Goal: Task Accomplishment & Management: Complete application form

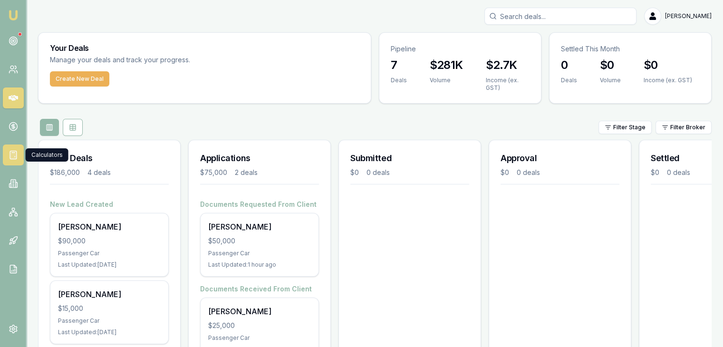
click at [11, 156] on icon at bounding box center [14, 155] width 10 height 10
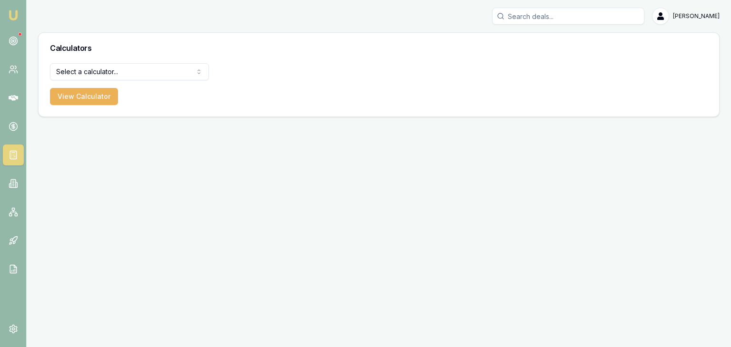
click at [195, 72] on html "Emu Broker [PERSON_NAME] Toggle Menu Calculators Select a calculator... Finance…" at bounding box center [365, 173] width 731 height 347
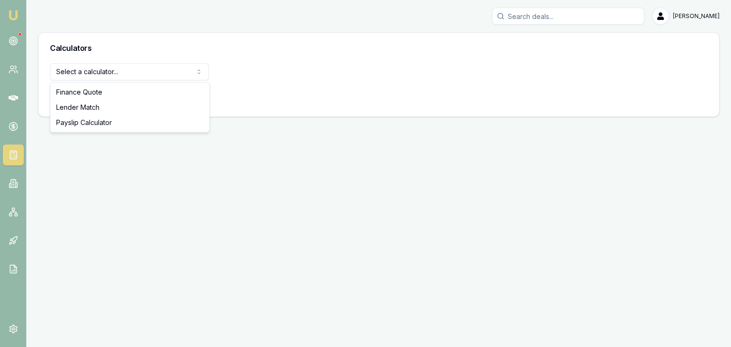
select select "payslip-calculator"
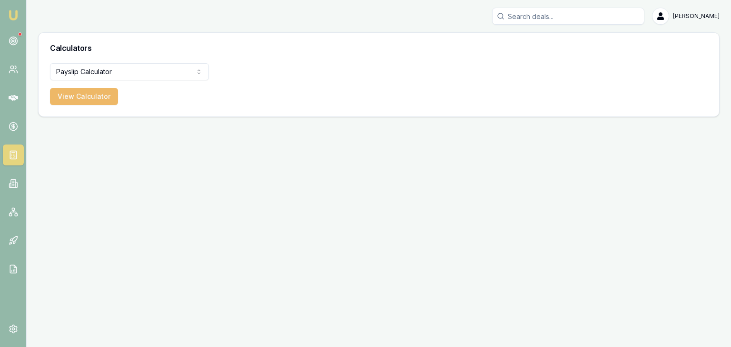
click at [93, 95] on button "View Calculator" at bounding box center [84, 96] width 68 height 17
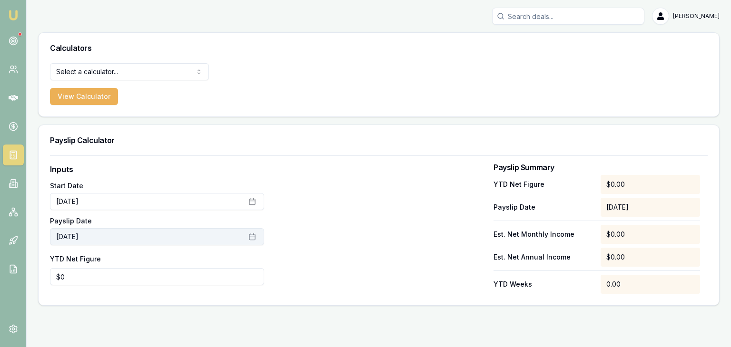
click at [251, 237] on icon "button" at bounding box center [252, 237] width 8 height 8
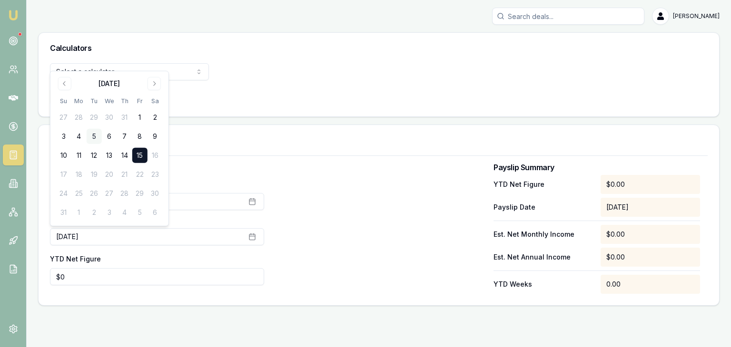
click at [94, 137] on button "5" at bounding box center [94, 136] width 15 height 15
click at [91, 137] on button "5" at bounding box center [94, 136] width 15 height 15
click at [341, 209] on div at bounding box center [379, 229] width 214 height 130
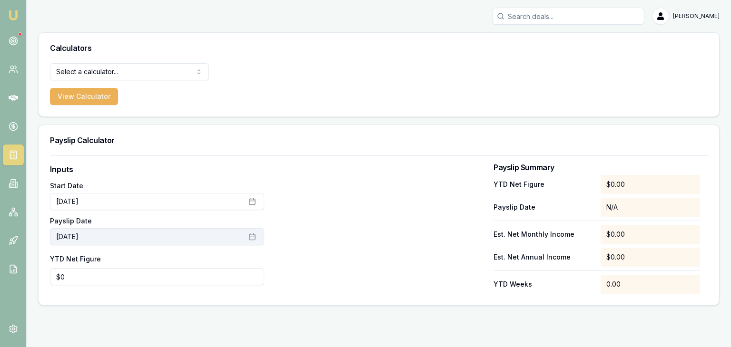
click at [137, 236] on button "[DATE]" at bounding box center [157, 236] width 214 height 17
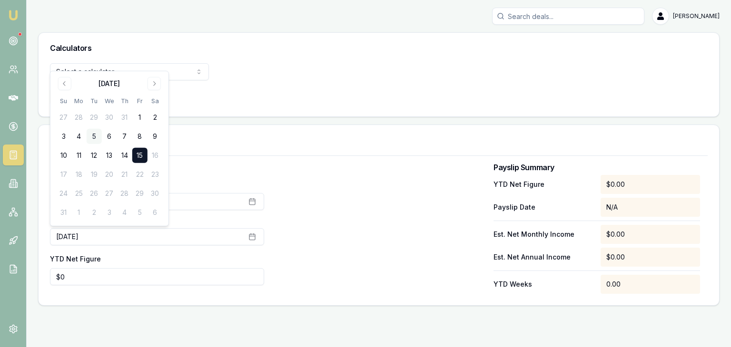
click at [93, 134] on button "5" at bounding box center [94, 136] width 15 height 15
click at [271, 172] on div "Inputs Start Date [DATE] Payslip Date [DATE] YTD Net Figure $0 Payslip Summary …" at bounding box center [378, 229] width 657 height 130
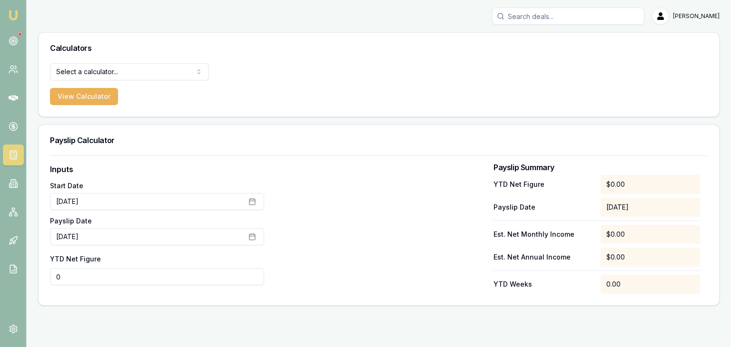
click at [92, 275] on input "0" at bounding box center [157, 276] width 214 height 17
click at [61, 277] on input "05830" at bounding box center [157, 276] width 214 height 17
type input "$5,830"
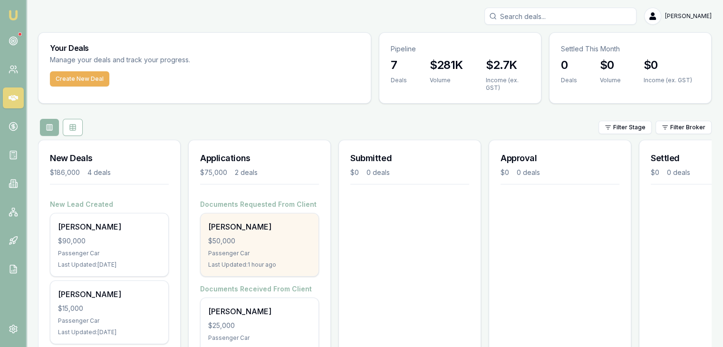
click at [233, 234] on div "[PERSON_NAME] $50,000 Passenger Car Last Updated: 1 hour ago" at bounding box center [260, 245] width 118 height 63
click at [261, 249] on div "Paul Shoveller $50,000 Passenger Car Last Updated: 2 hours ago" at bounding box center [260, 245] width 118 height 63
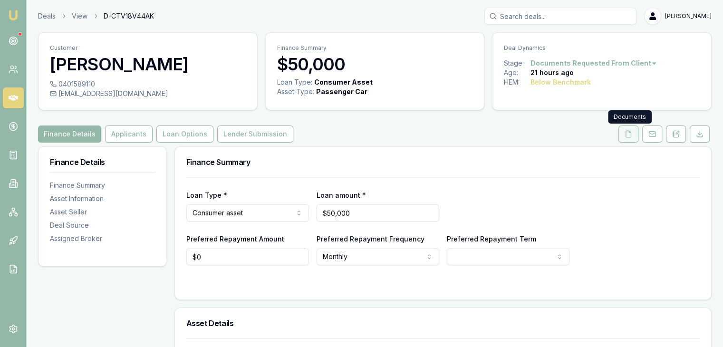
click at [630, 136] on icon at bounding box center [629, 134] width 8 height 8
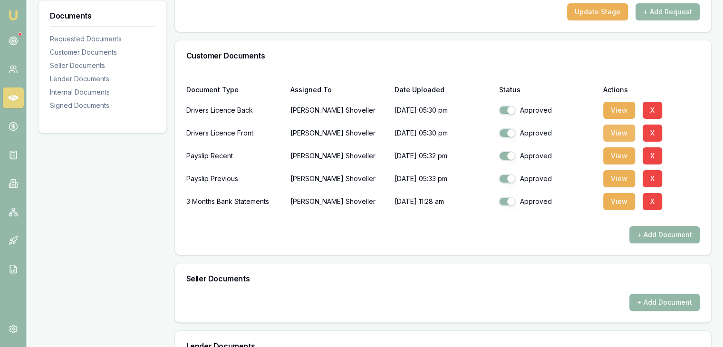
scroll to position [190, 0]
click at [618, 153] on button "View" at bounding box center [620, 155] width 32 height 17
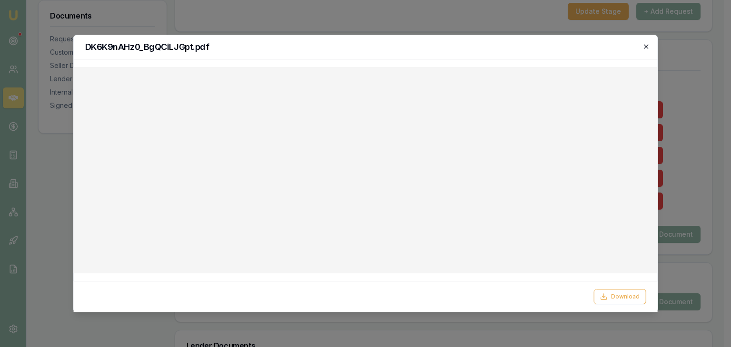
click at [645, 47] on icon "button" at bounding box center [646, 47] width 8 height 8
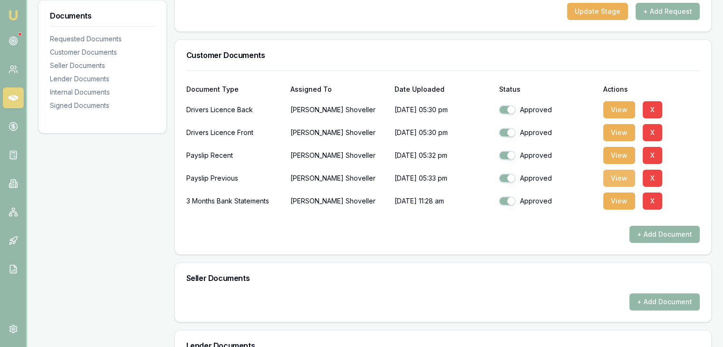
click at [619, 176] on button "View" at bounding box center [620, 178] width 32 height 17
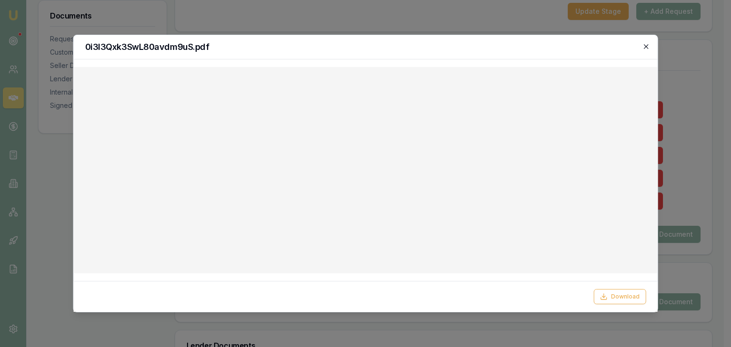
click at [649, 48] on icon "button" at bounding box center [646, 47] width 8 height 8
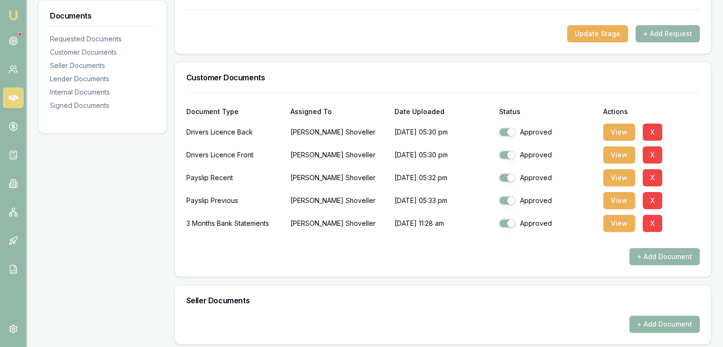
scroll to position [0, 0]
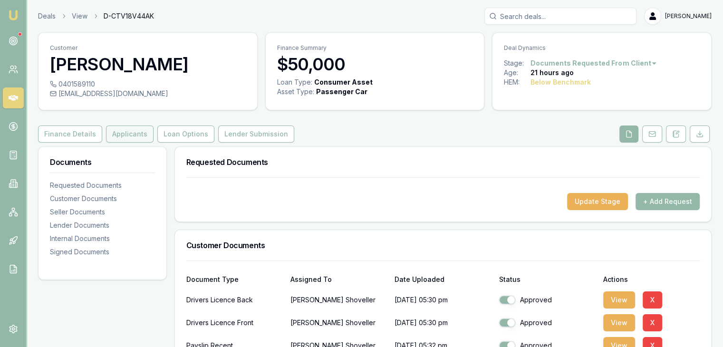
click at [124, 136] on button "Applicants" at bounding box center [130, 134] width 48 height 17
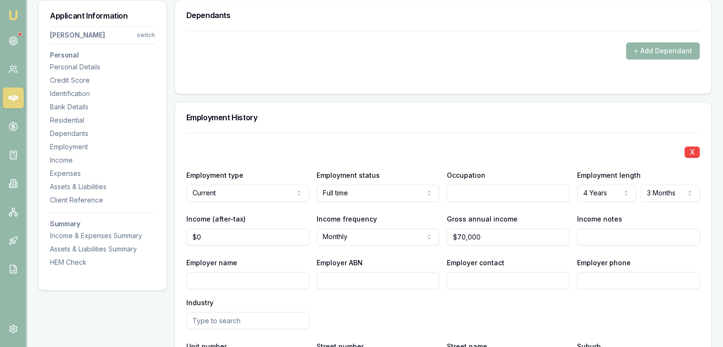
scroll to position [1189, 0]
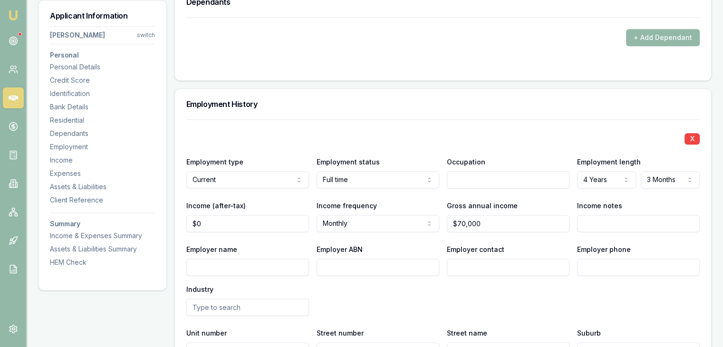
type input "0"
click at [230, 225] on input "0" at bounding box center [247, 223] width 123 height 17
type input "$4,923"
type input "$70,000"
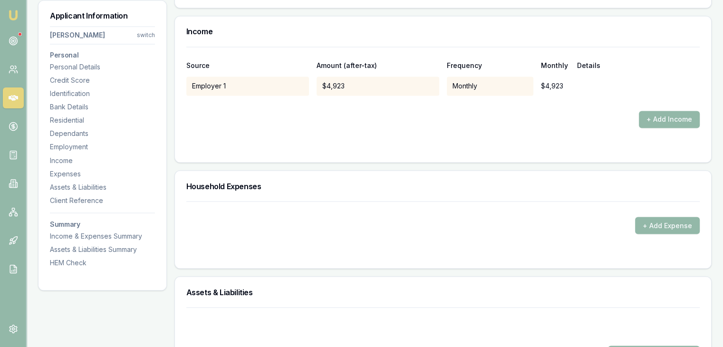
scroll to position [1665, 0]
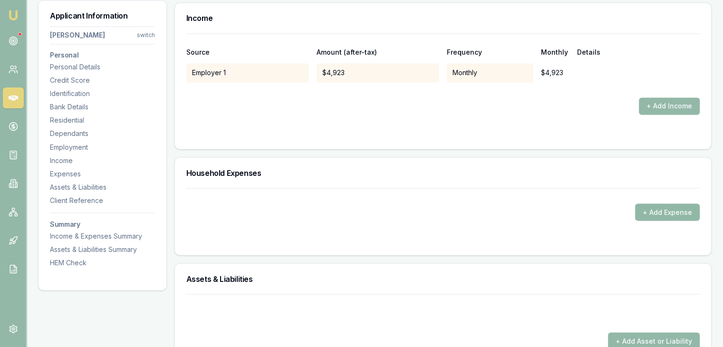
click at [655, 212] on button "+ Add Expense" at bounding box center [667, 212] width 65 height 17
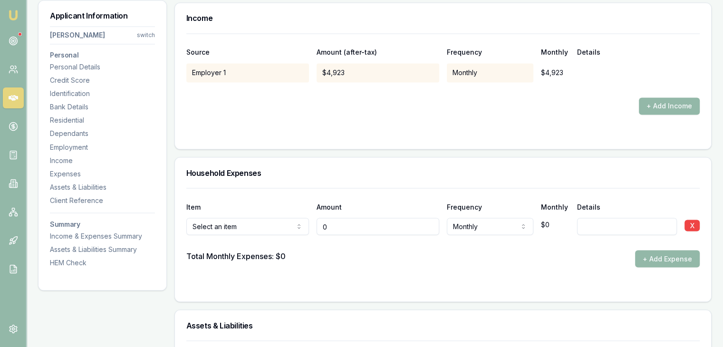
type input "0"
click at [340, 221] on input "0" at bounding box center [378, 226] width 123 height 17
type input "0"
click at [359, 227] on input "0" at bounding box center [378, 226] width 123 height 17
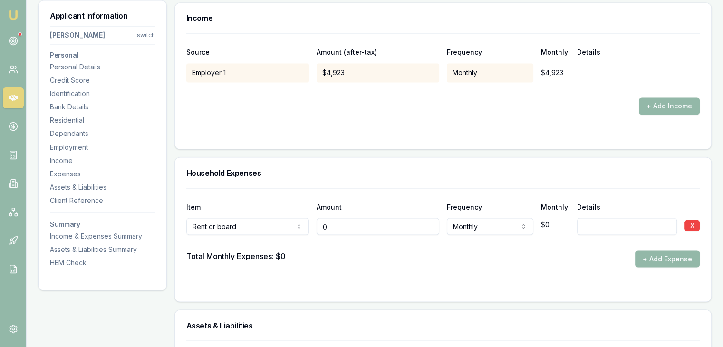
click at [342, 225] on input "0" at bounding box center [378, 226] width 123 height 17
click at [343, 225] on input "0" at bounding box center [378, 226] width 123 height 17
type input "$1,040"
click at [668, 255] on button "+ Add Expense" at bounding box center [667, 258] width 65 height 17
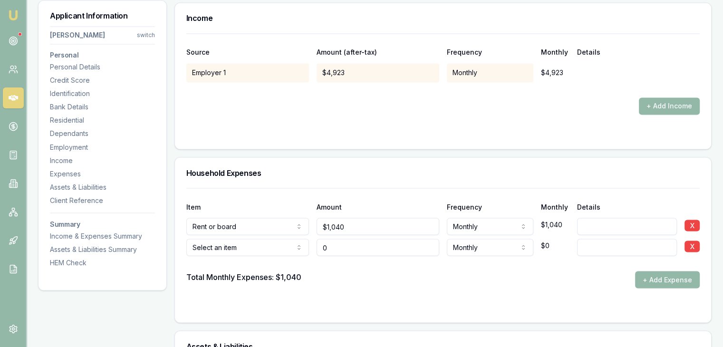
type input "$0"
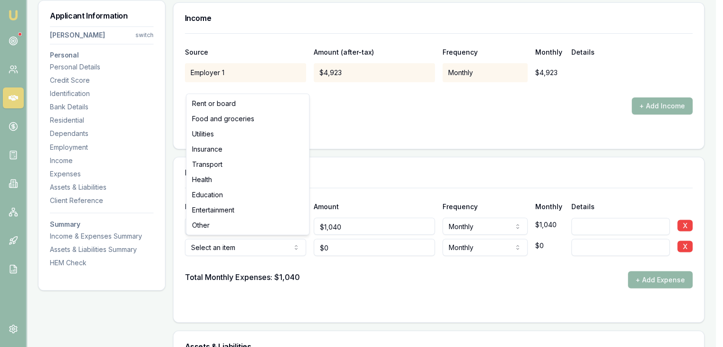
select select "FOOD_AND_GROCERIES"
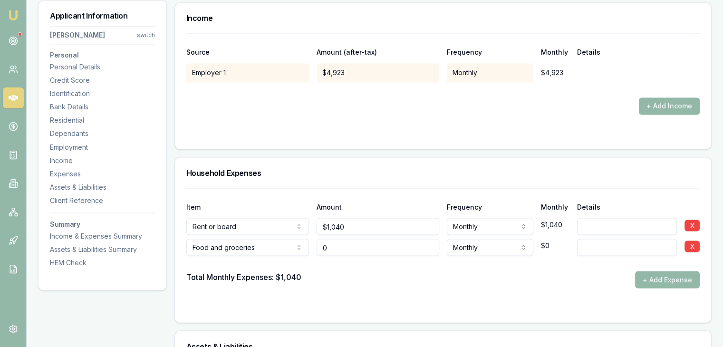
type input "0"
click at [345, 250] on input "0" at bounding box center [378, 247] width 123 height 17
type input "0"
click at [347, 250] on input "0" at bounding box center [378, 247] width 123 height 17
type input "$150"
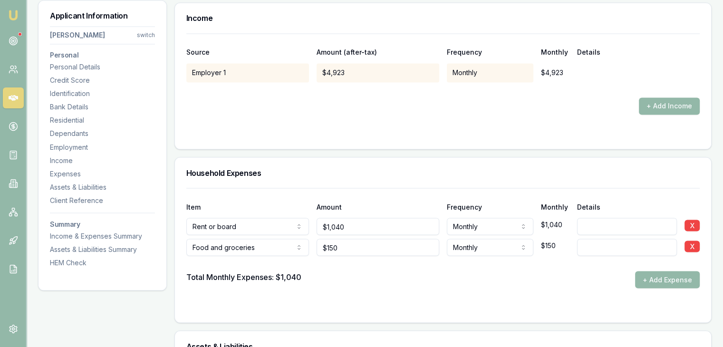
click at [474, 265] on div at bounding box center [443, 263] width 514 height 15
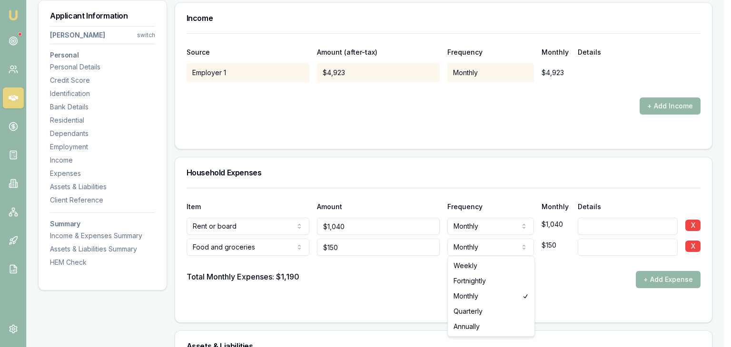
select select "WEEKLY"
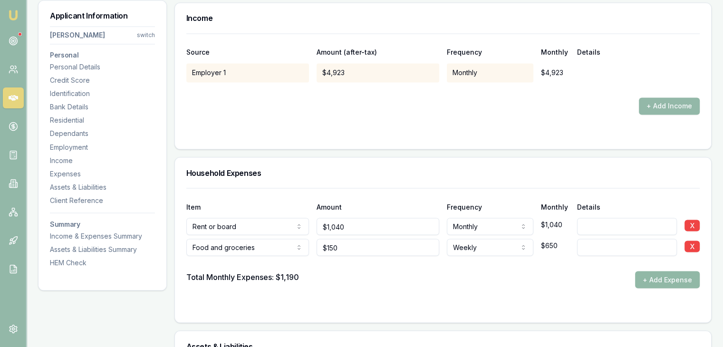
click at [655, 282] on button "+ Add Expense" at bounding box center [667, 279] width 65 height 17
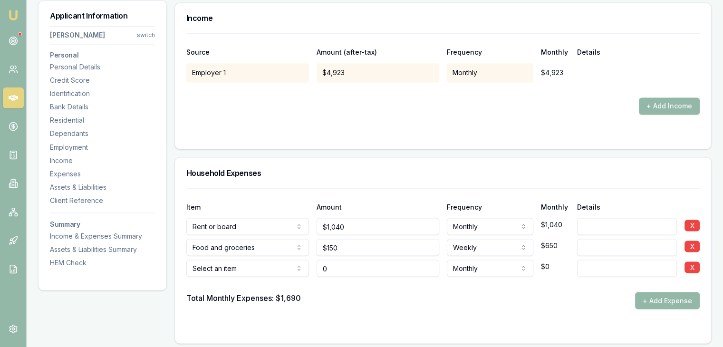
type input "$0"
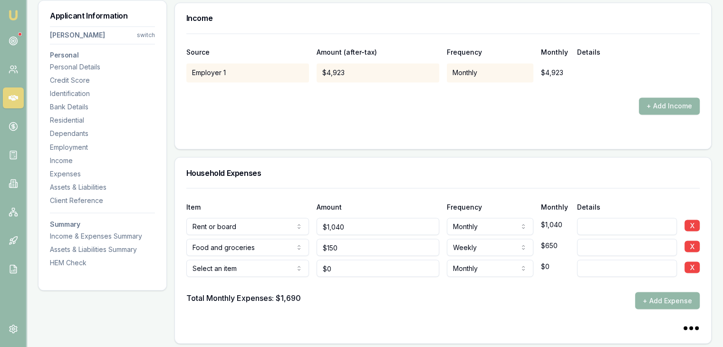
click at [215, 184] on div "Household Expenses" at bounding box center [443, 172] width 537 height 30
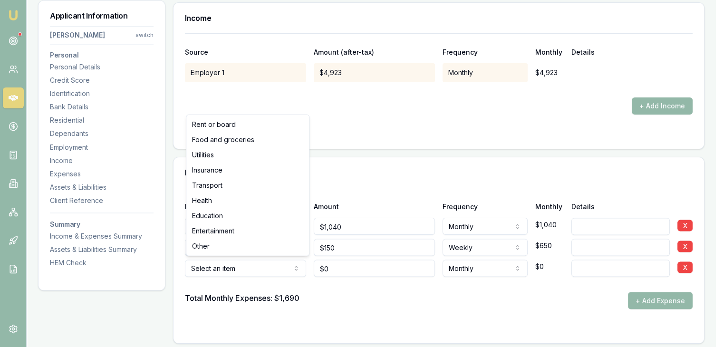
select select "TRANSPORT"
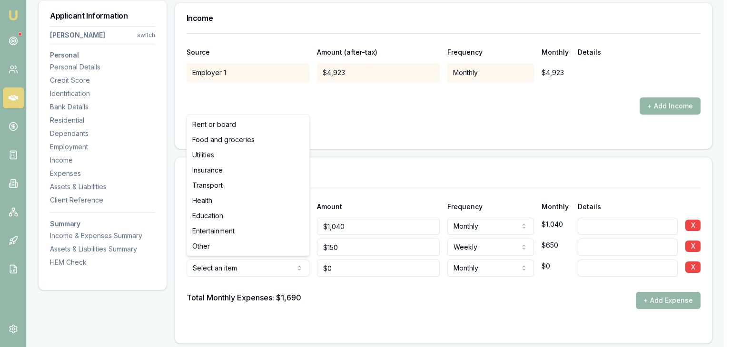
select select "TRANSPORT"
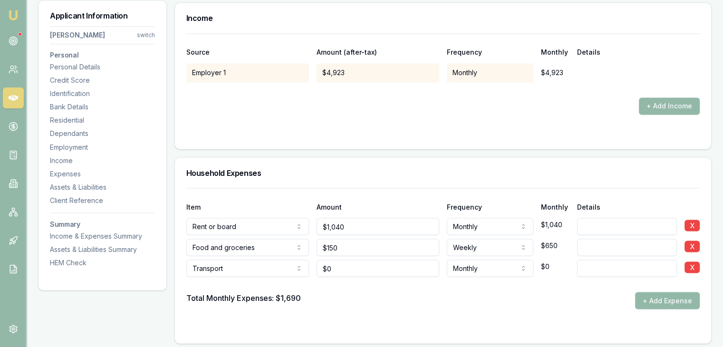
type input "0"
click at [327, 269] on input "0" at bounding box center [378, 268] width 123 height 17
click at [332, 273] on input "0" at bounding box center [378, 268] width 123 height 17
click at [324, 267] on input "0" at bounding box center [378, 268] width 123 height 17
type input "$60"
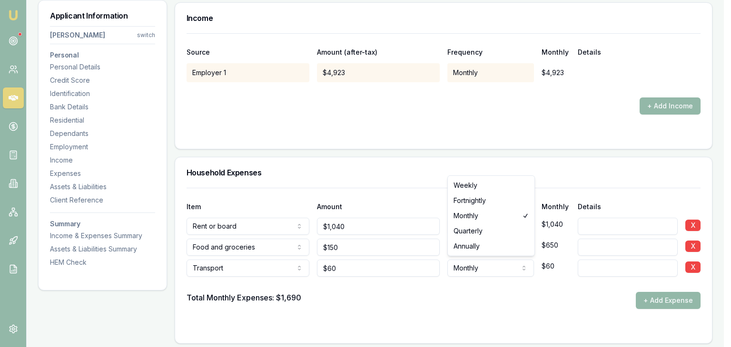
select select "WEEKLY"
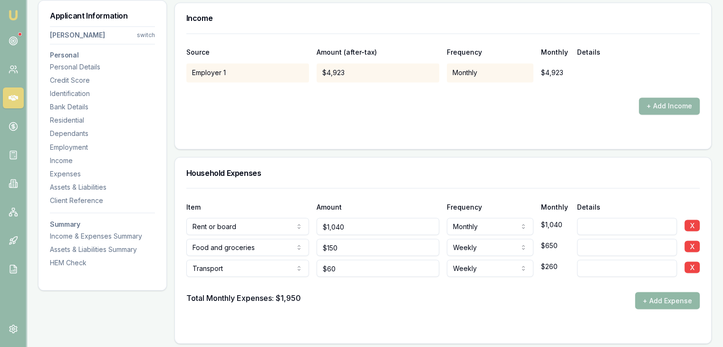
click at [663, 299] on button "+ Add Expense" at bounding box center [667, 300] width 65 height 17
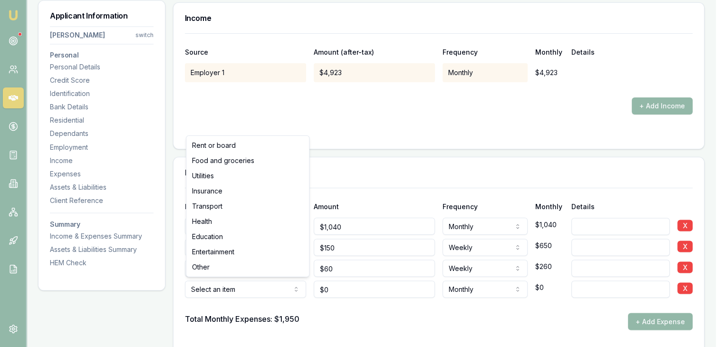
select select "ENTERTAINMENT"
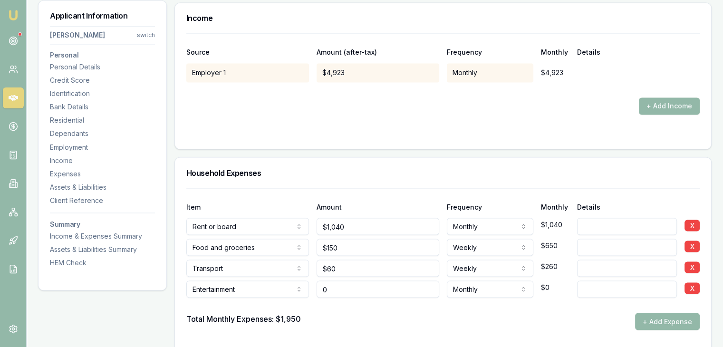
click at [339, 293] on input "0" at bounding box center [378, 289] width 123 height 17
type input "$100"
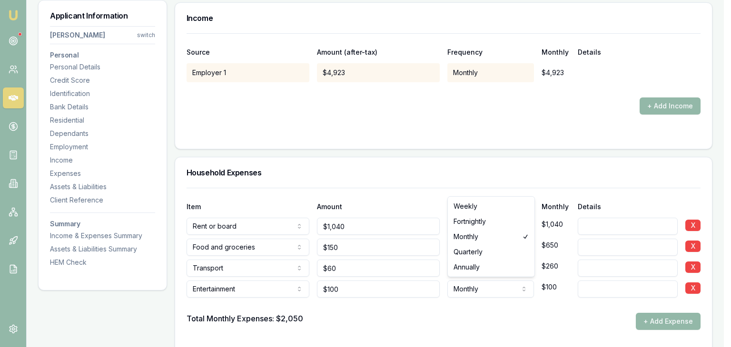
select select "FORTNIGHTLY"
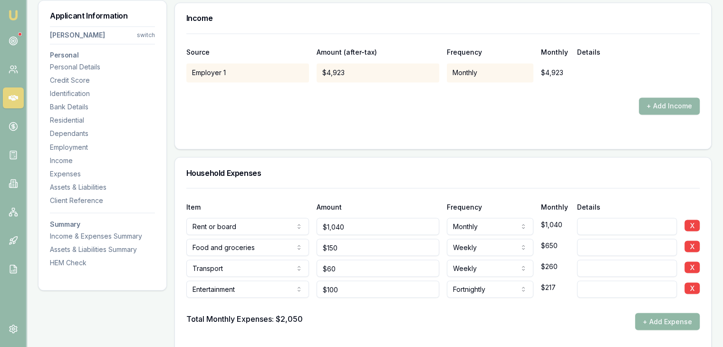
click at [660, 320] on button "+ Add Expense" at bounding box center [667, 321] width 65 height 17
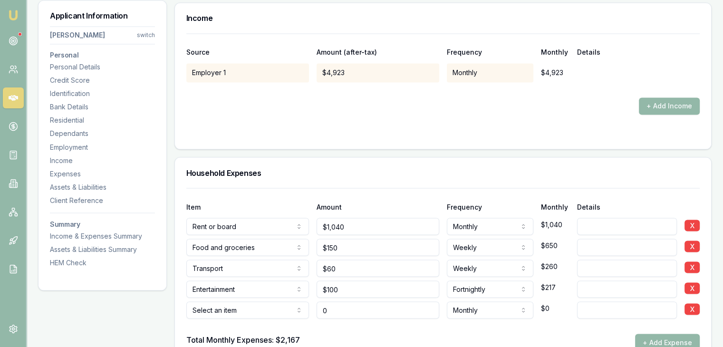
type input "$0"
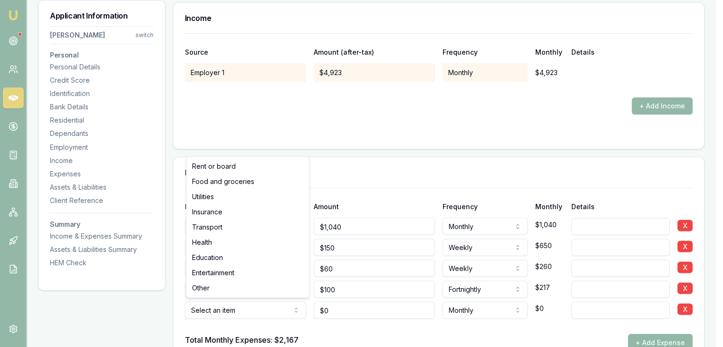
select select "UTILITIES"
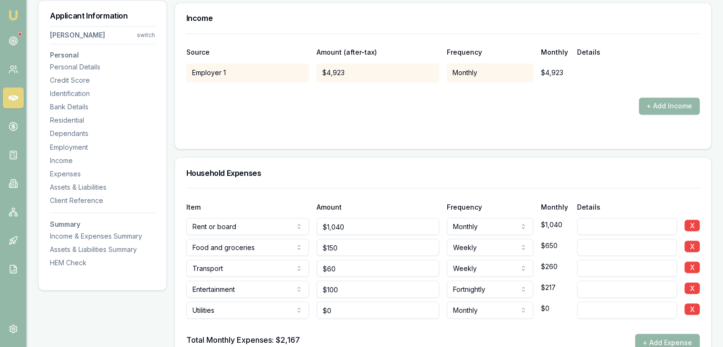
type input "0"
click at [327, 312] on input "0" at bounding box center [378, 310] width 123 height 17
click at [332, 308] on input "0" at bounding box center [378, 310] width 123 height 17
type input "$50"
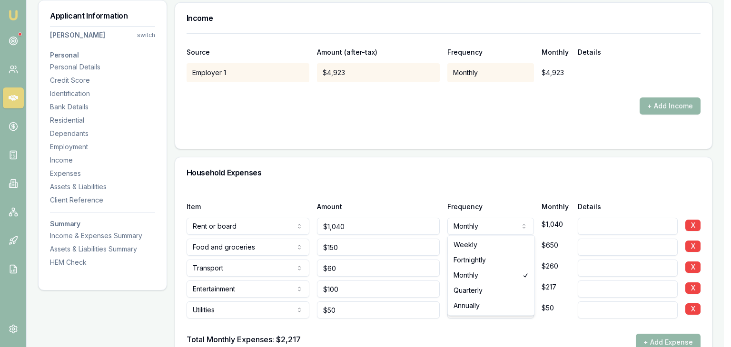
select select "WEEKLY"
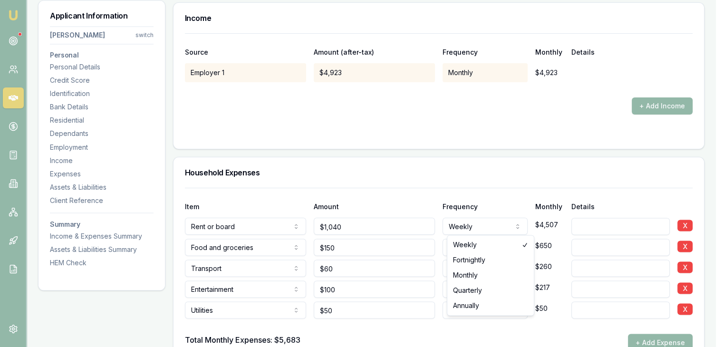
select select "MONTHLY"
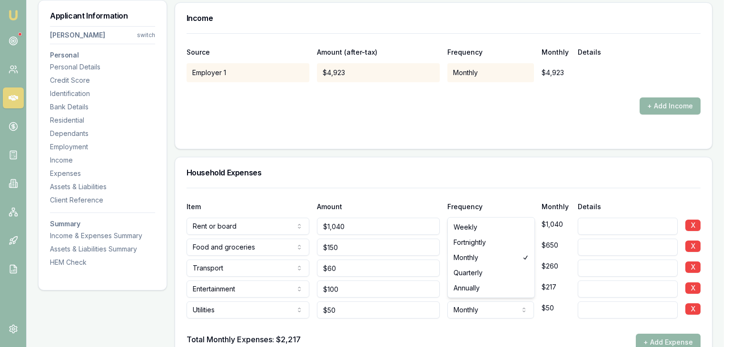
select select "WEEKLY"
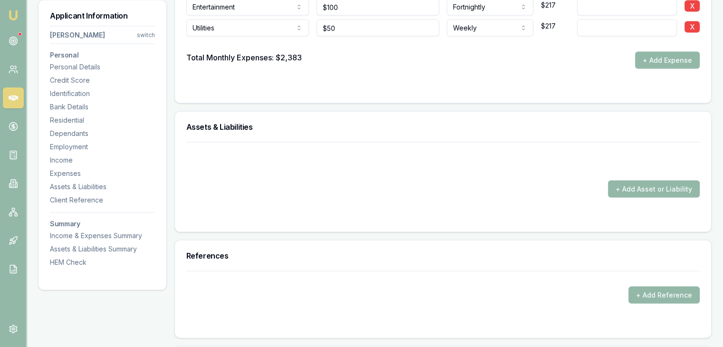
scroll to position [1950, 0]
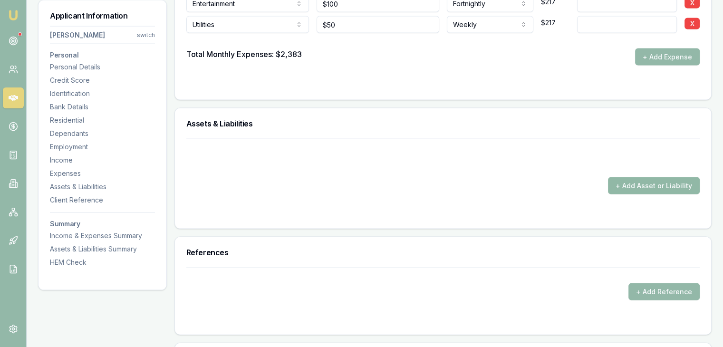
click at [638, 182] on button "+ Add Asset or Liability" at bounding box center [654, 185] width 92 height 17
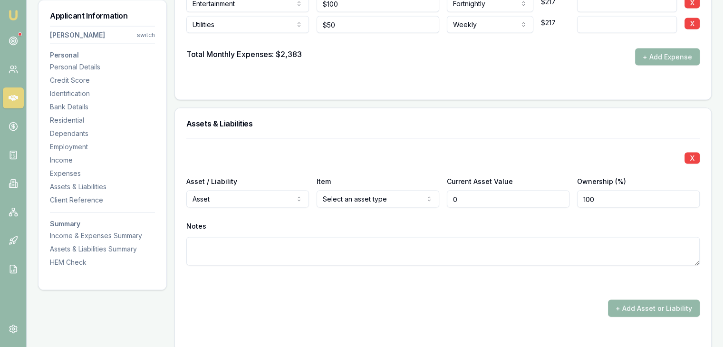
type input "$0"
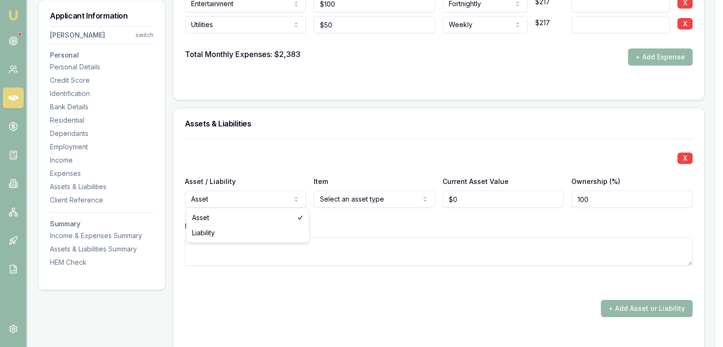
select select "LIABILITY"
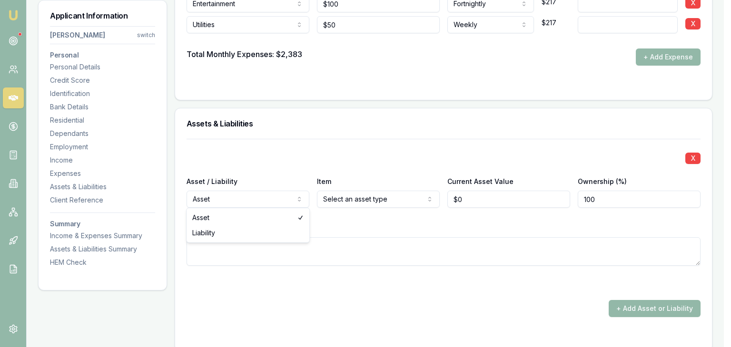
select select "LIABILITY"
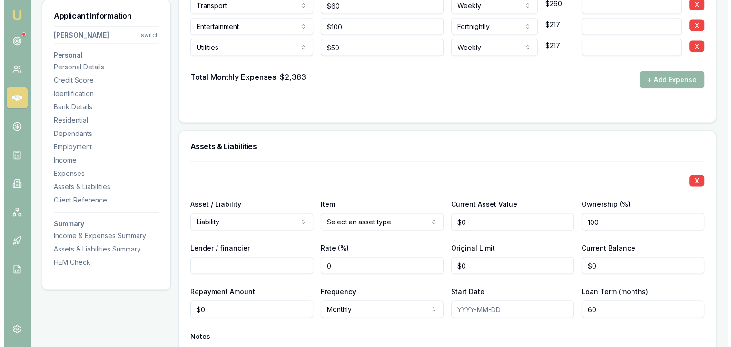
scroll to position [1903, 0]
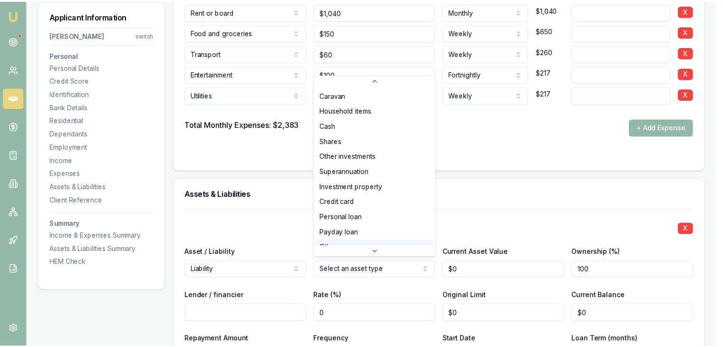
scroll to position [61, 0]
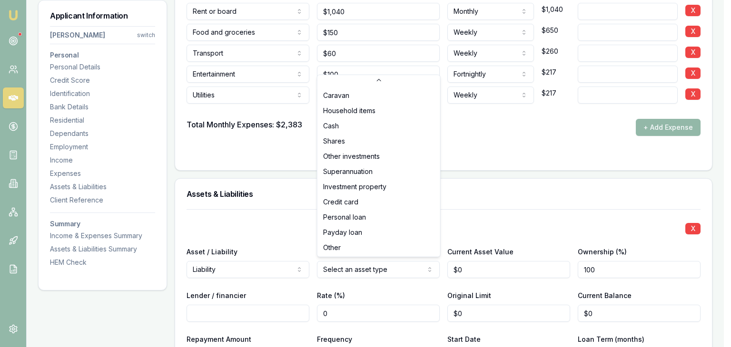
select select "PERSONAL_LOAN"
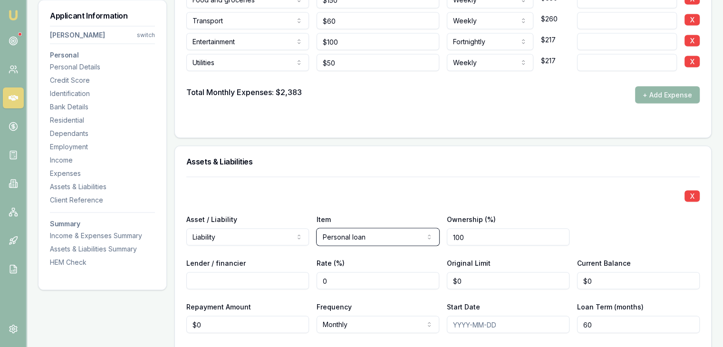
scroll to position [1950, 0]
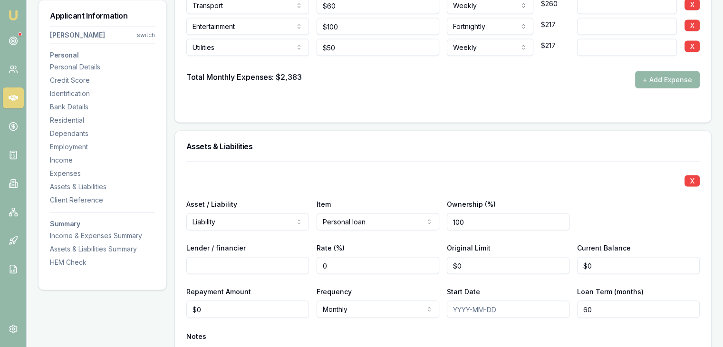
click at [225, 264] on input "Lender / financier" at bounding box center [247, 265] width 123 height 17
type input "CBA"
type input "$0"
type input "0"
click at [226, 309] on input "0" at bounding box center [247, 309] width 123 height 17
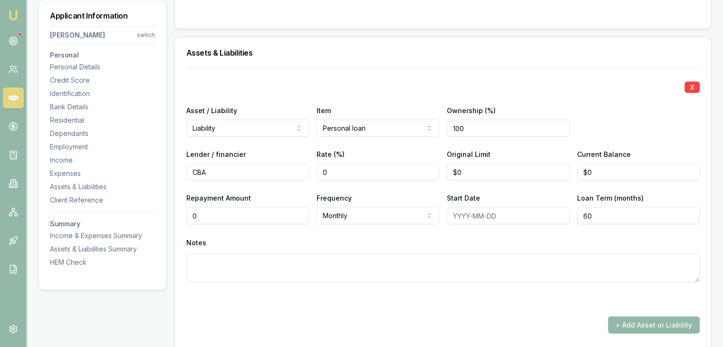
scroll to position [2045, 0]
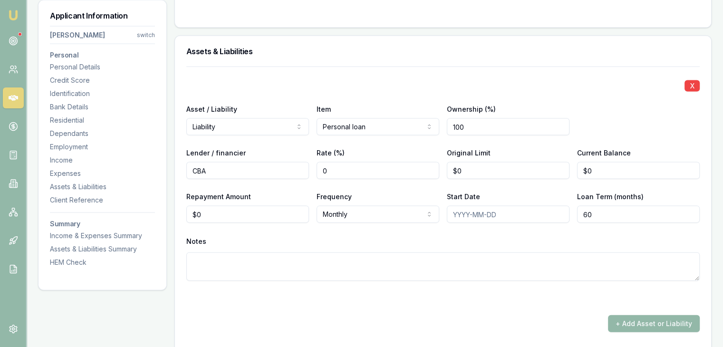
type input "0"
click at [219, 216] on input "0" at bounding box center [247, 214] width 123 height 17
type input "$452"
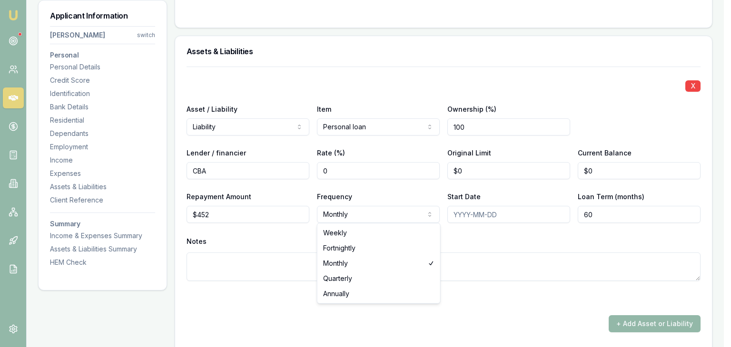
select select "FORTNIGHTLY"
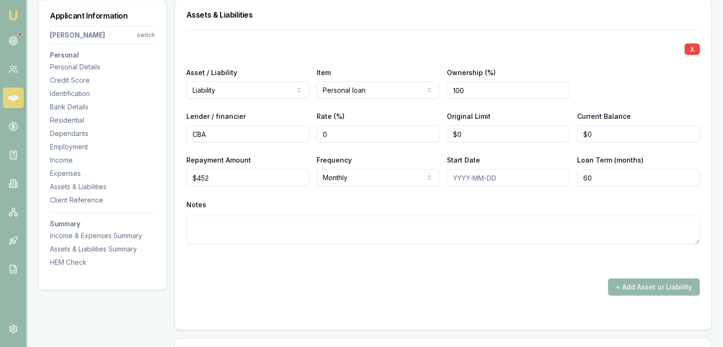
scroll to position [2093, 0]
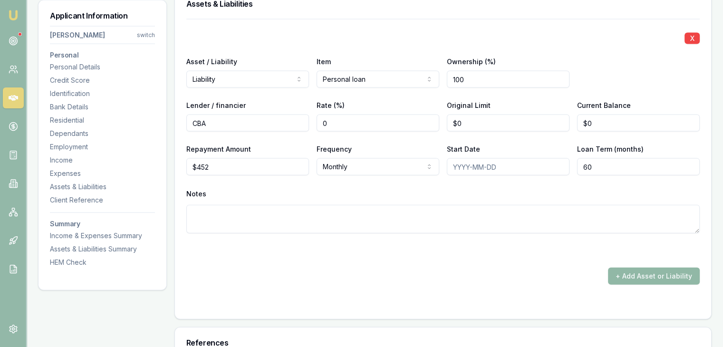
click at [645, 276] on button "+ Add Asset or Liability" at bounding box center [654, 276] width 92 height 17
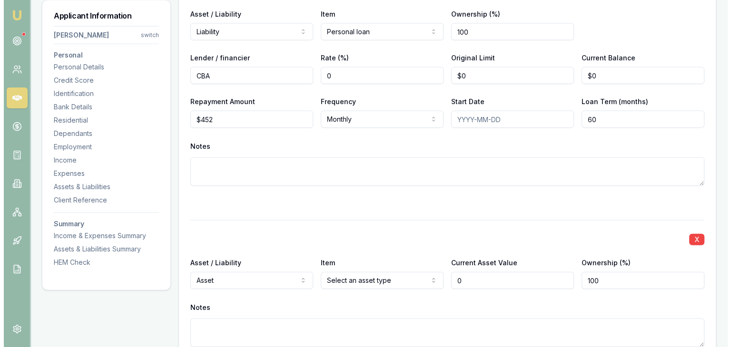
scroll to position [2188, 0]
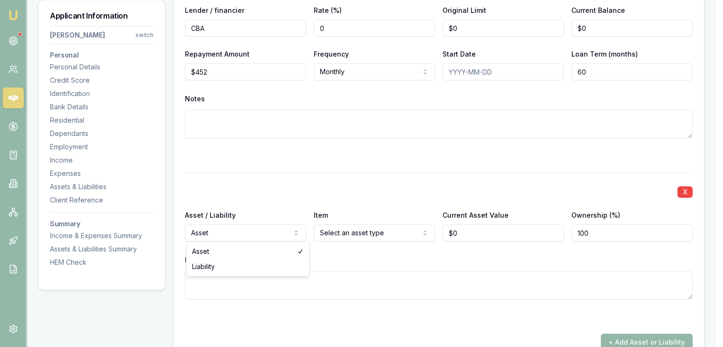
type input "$0"
select select "LIABILITY"
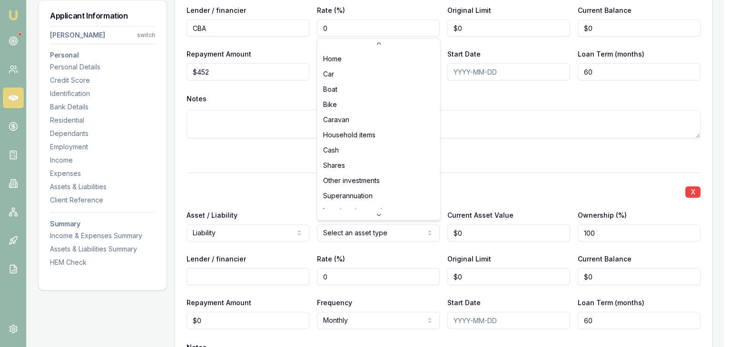
scroll to position [30, 0]
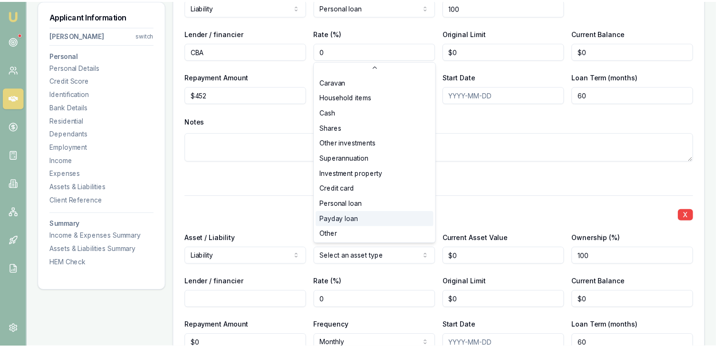
scroll to position [61, 0]
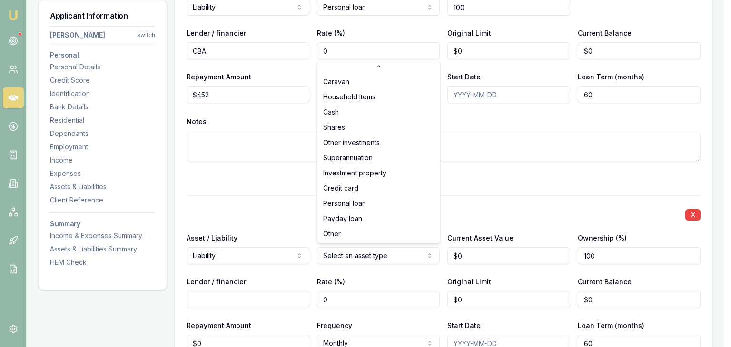
select select "CREDIT_CARD"
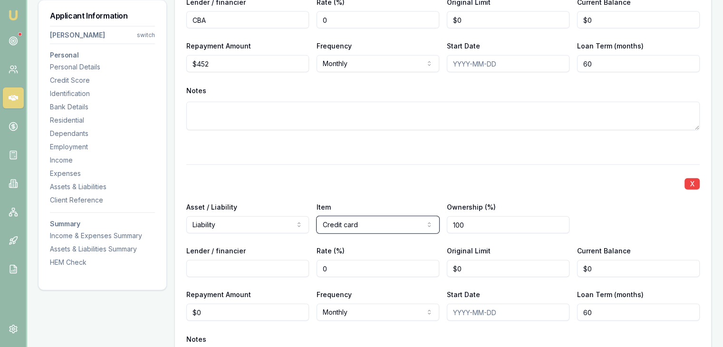
scroll to position [2236, 0]
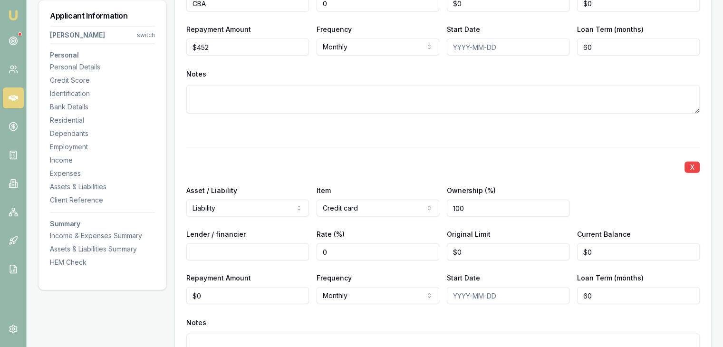
click at [235, 251] on input "Lender / financier" at bounding box center [247, 252] width 123 height 17
type input "ZIP"
click at [582, 249] on input "0" at bounding box center [638, 252] width 123 height 17
type input "$800"
type input "0"
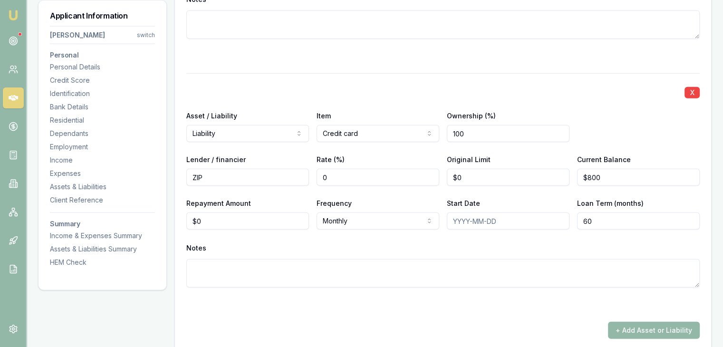
scroll to position [2331, 0]
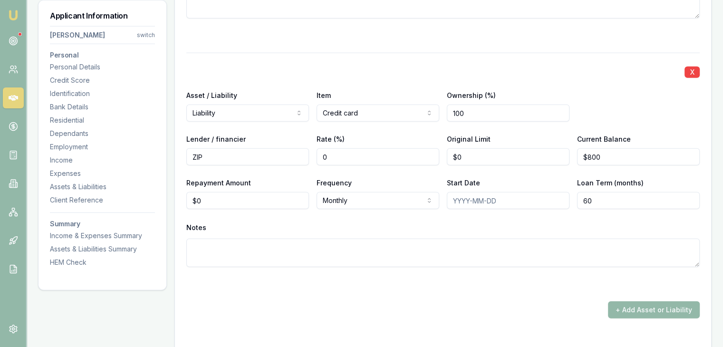
type input "0"
click at [259, 202] on input "0" at bounding box center [247, 200] width 123 height 17
type input "$50"
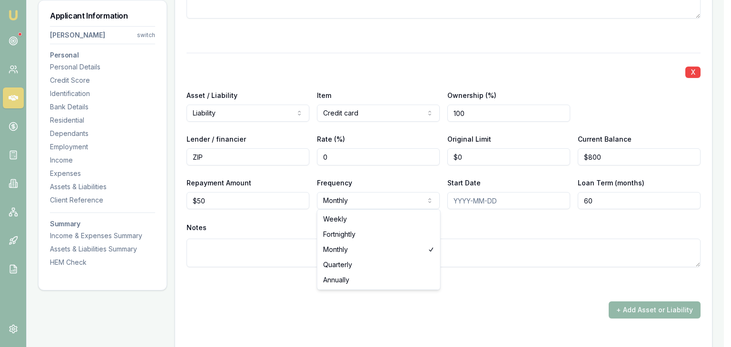
select select "FORTNIGHTLY"
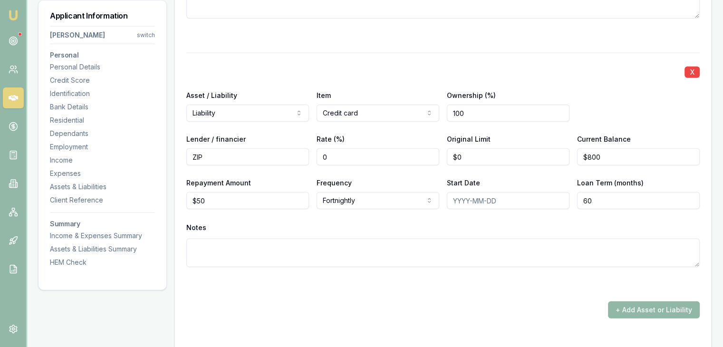
click at [662, 307] on button "+ Add Asset or Liability" at bounding box center [654, 310] width 92 height 17
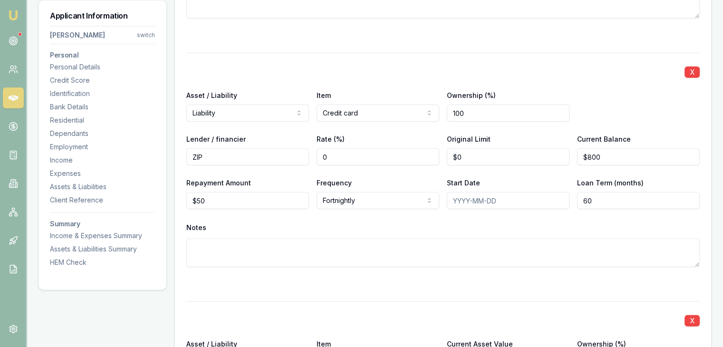
scroll to position [2517, 0]
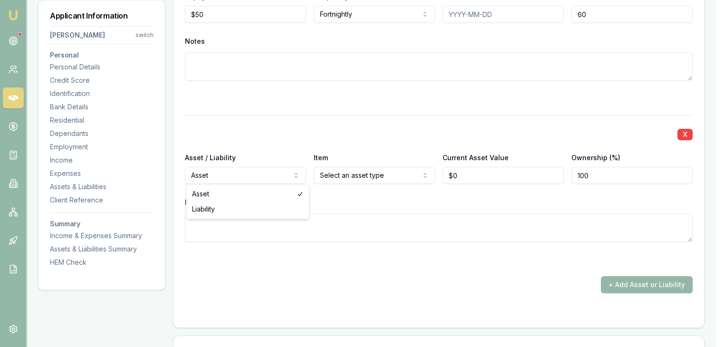
select select "LIABILITY"
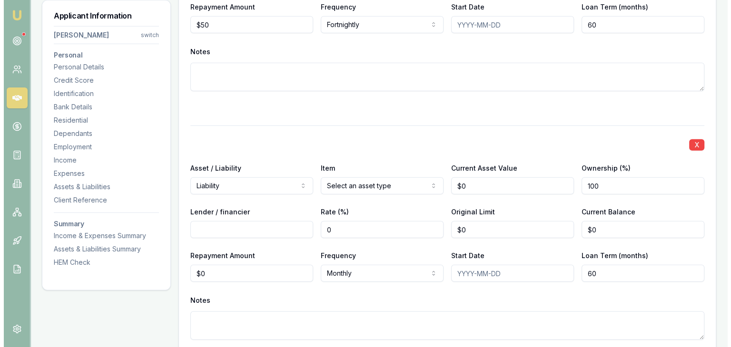
scroll to position [2565, 0]
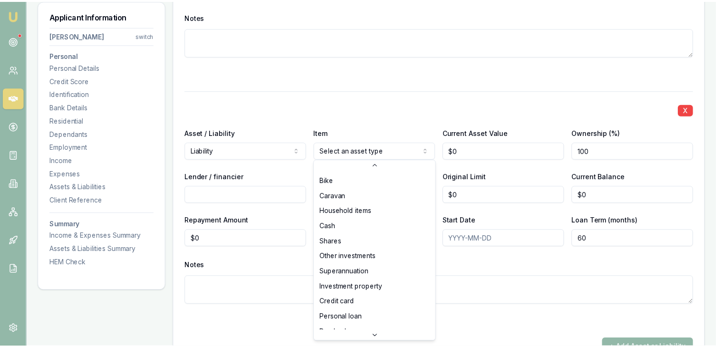
scroll to position [61, 0]
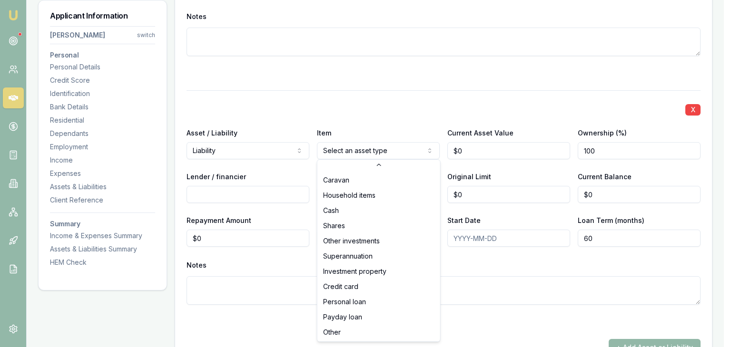
select select "CREDIT_CARD"
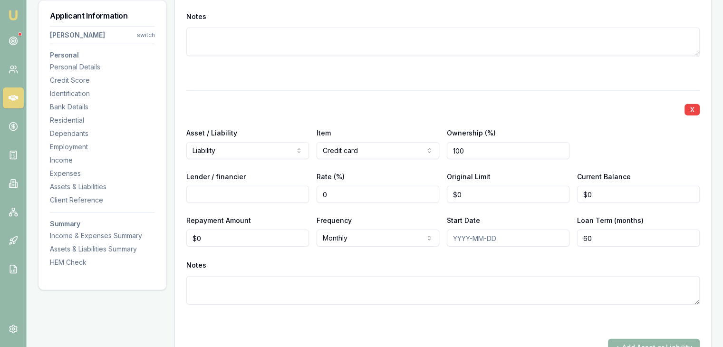
click at [209, 200] on input "Lender / financier" at bounding box center [247, 194] width 123 height 17
type input "Afterpay"
type input "$1,000"
type input "0"
click at [590, 198] on input "0" at bounding box center [638, 194] width 123 height 17
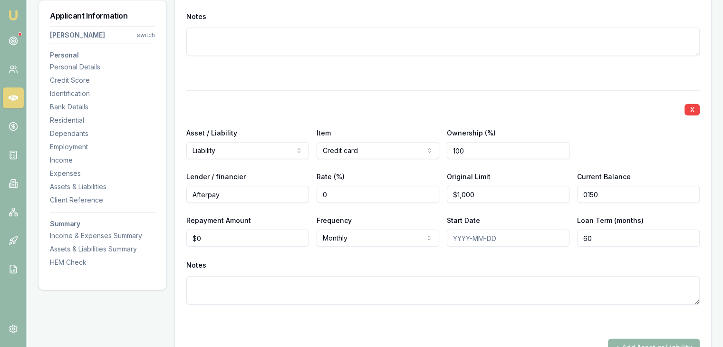
type input "$150"
type input "0"
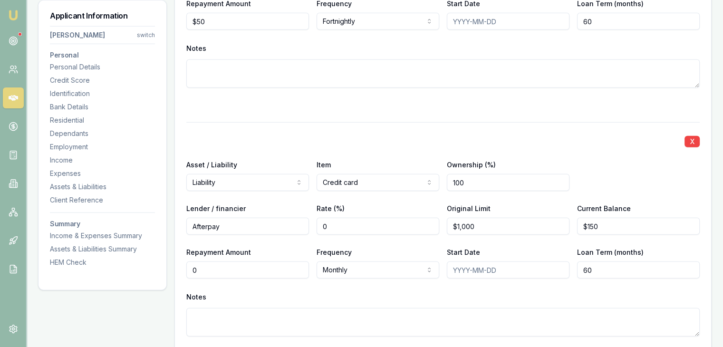
scroll to position [2517, 0]
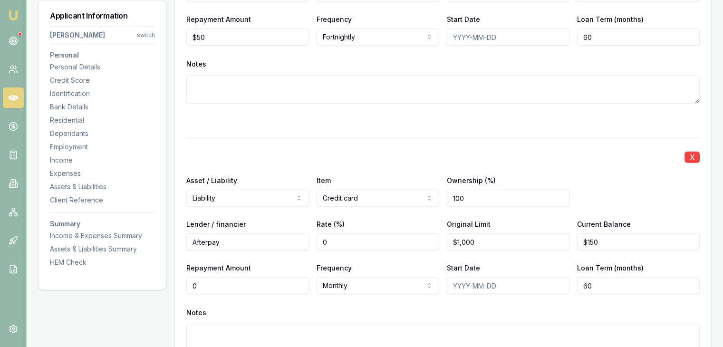
click at [201, 285] on input "0" at bounding box center [247, 285] width 123 height 17
type input "$150"
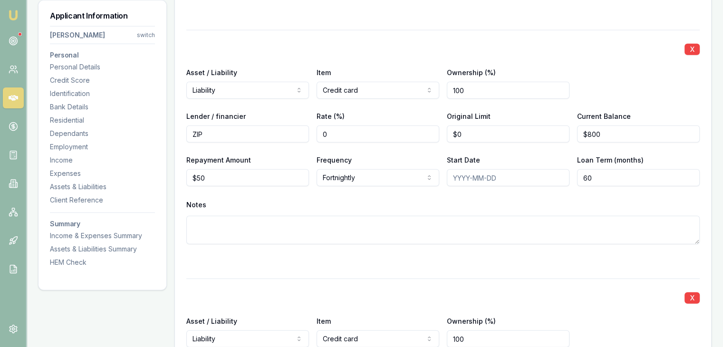
scroll to position [2327, 0]
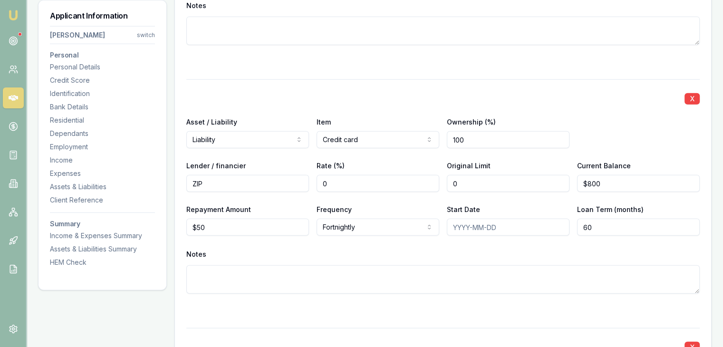
click at [461, 183] on input "0" at bounding box center [508, 183] width 123 height 17
type input "$3,000"
type input "$800"
type input "50"
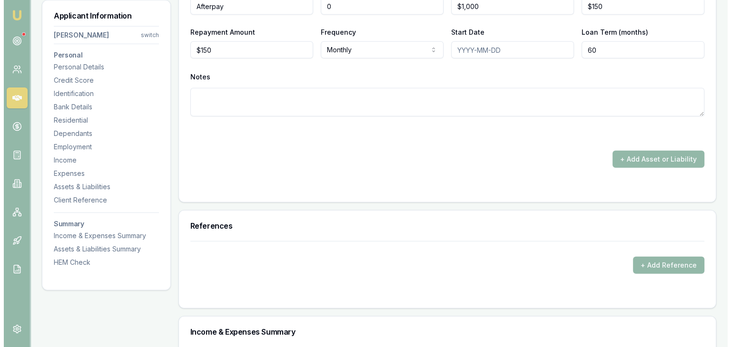
scroll to position [2755, 0]
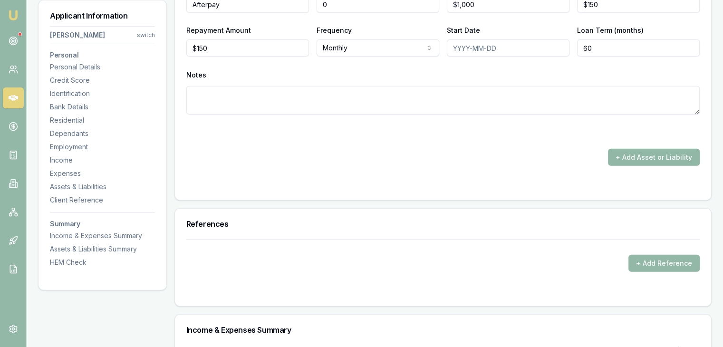
click at [647, 155] on button "+ Add Asset or Liability" at bounding box center [654, 157] width 92 height 17
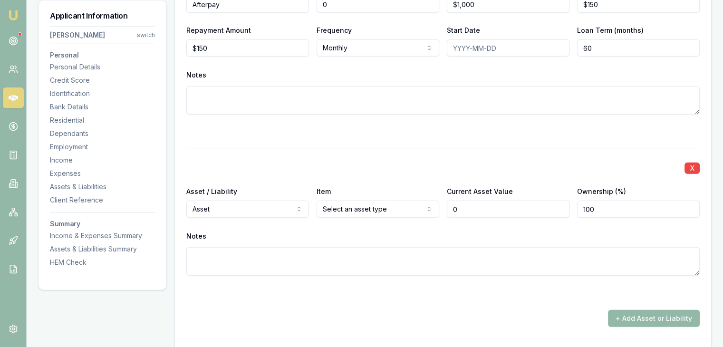
type input "$0"
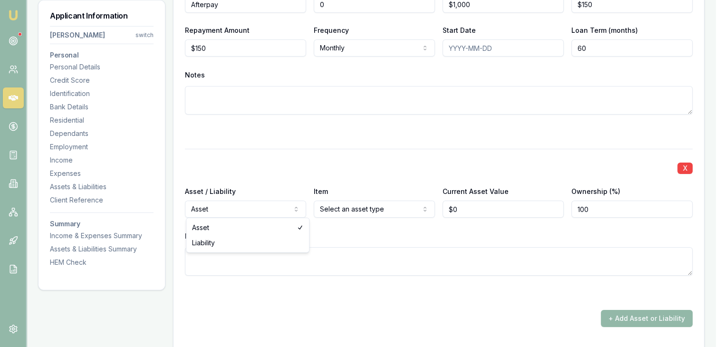
select select "LIABILITY"
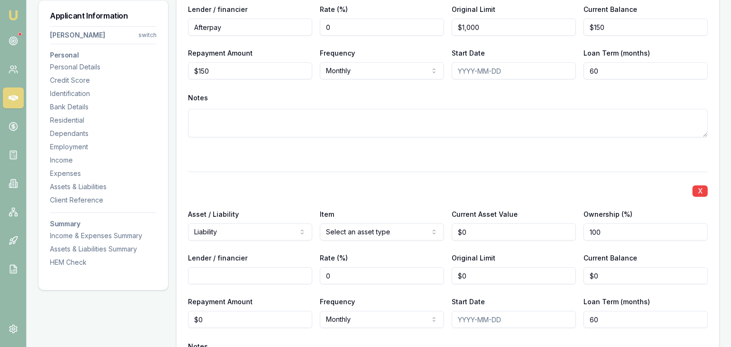
scroll to position [2732, 0]
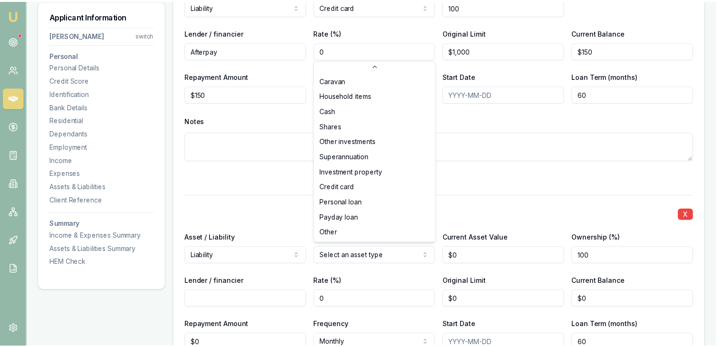
scroll to position [61, 0]
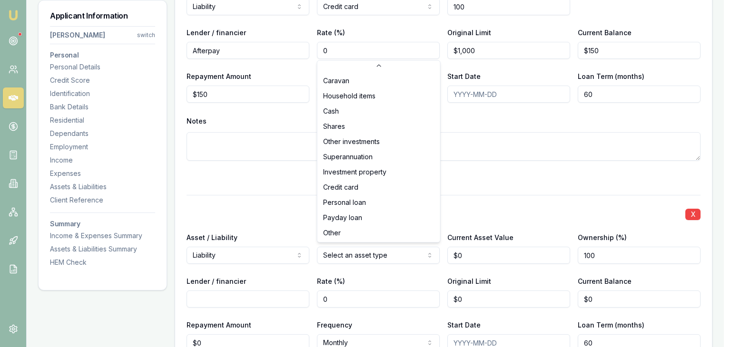
select select "PERSONAL_LOAN"
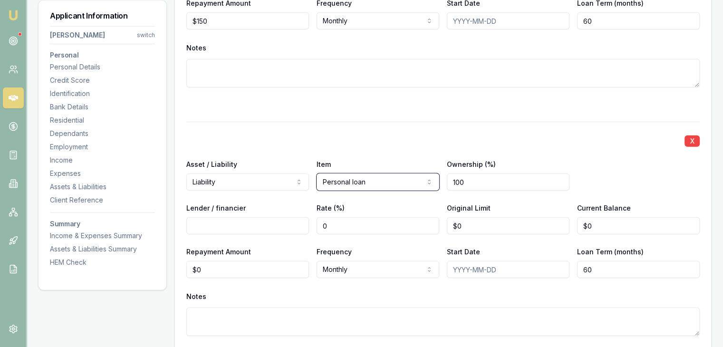
scroll to position [2827, 0]
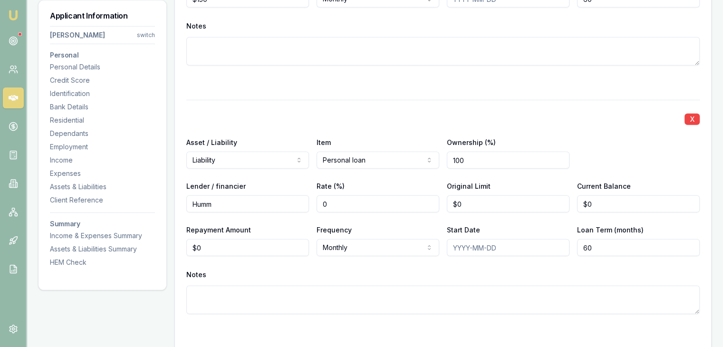
type input "Humm"
type input "0"
click at [217, 244] on input "0" at bounding box center [247, 247] width 123 height 17
type input "$115"
click at [518, 250] on input "Start Date" at bounding box center [508, 247] width 123 height 17
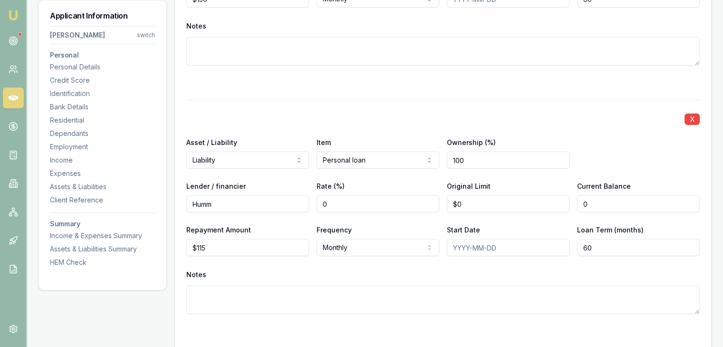
click at [606, 208] on input "0" at bounding box center [638, 203] width 123 height 17
type input "$89"
type input "115"
type input "0"
type input "$115"
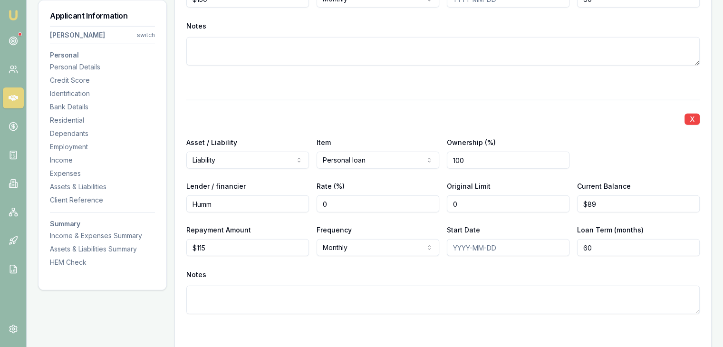
click at [476, 200] on input "0" at bounding box center [508, 203] width 123 height 17
click at [462, 200] on input "0" at bounding box center [508, 203] width 123 height 17
drag, startPoint x: 471, startPoint y: 202, endPoint x: 436, endPoint y: 203, distance: 34.7
click at [436, 203] on div "Lender / financier Humm Rate (%) 0 Original Limit 0 Current Balance $89" at bounding box center [443, 196] width 514 height 32
type input "$4,000"
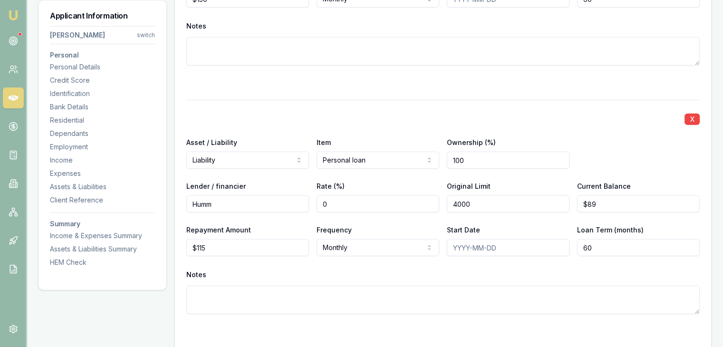
type input "89"
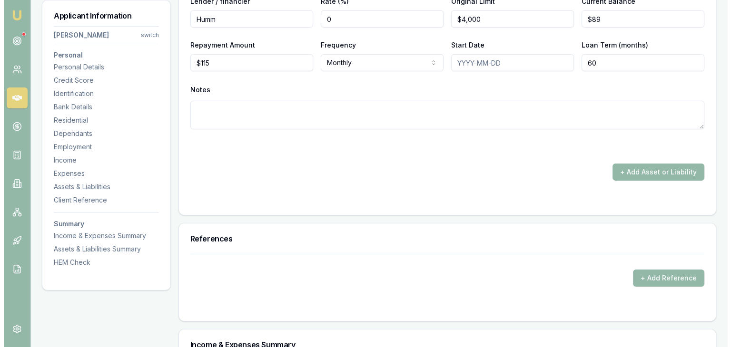
scroll to position [3017, 0]
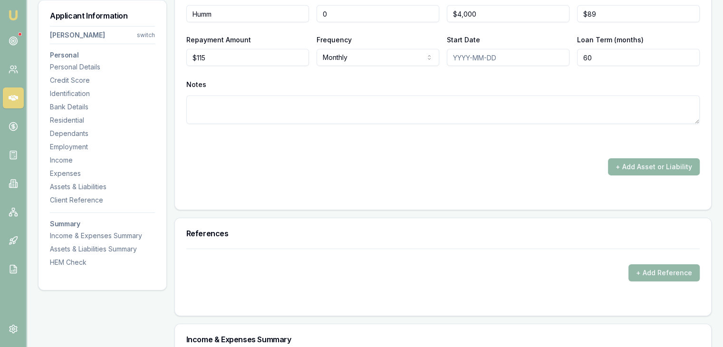
click at [658, 163] on button "+ Add Asset or Liability" at bounding box center [654, 166] width 92 height 17
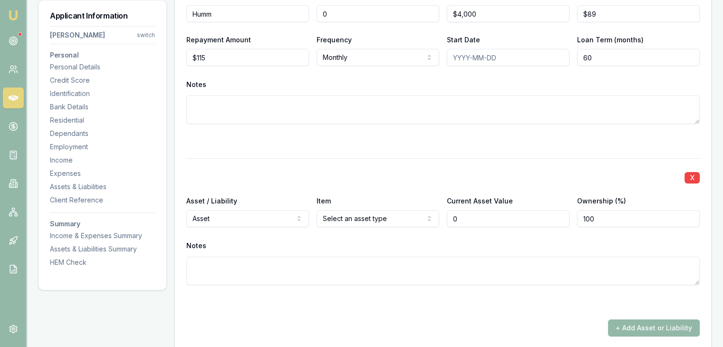
type input "$0"
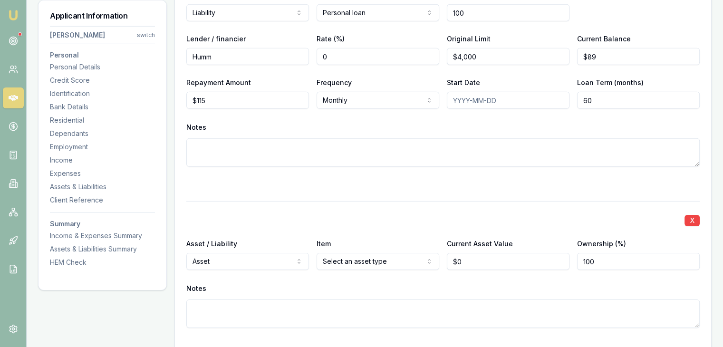
scroll to position [3025, 0]
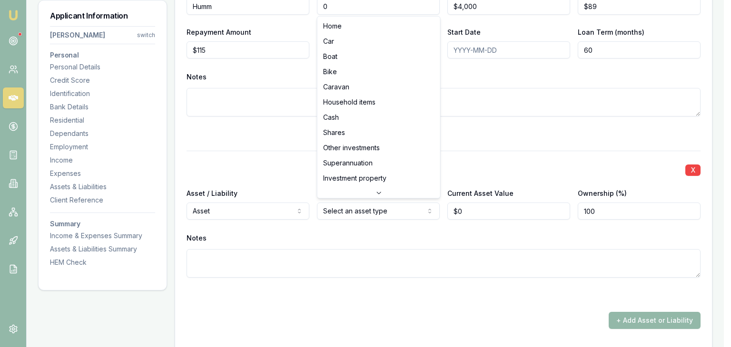
select select "HOUSEHOLD_ITEMS"
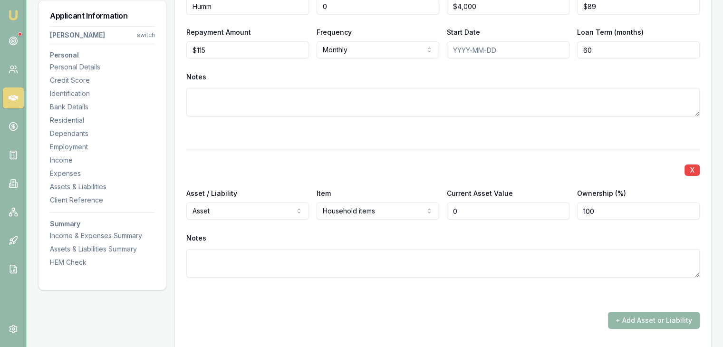
click at [456, 214] on input "0" at bounding box center [508, 211] width 123 height 17
type input "$15,000"
type textarea "Home Contents"
click at [641, 321] on button "+ Add Asset or Liability" at bounding box center [654, 320] width 92 height 17
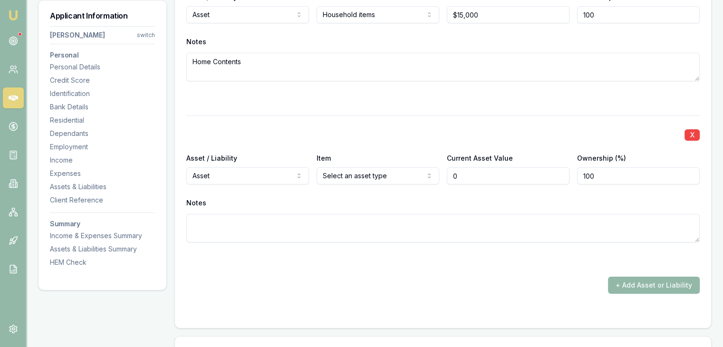
type input "$0"
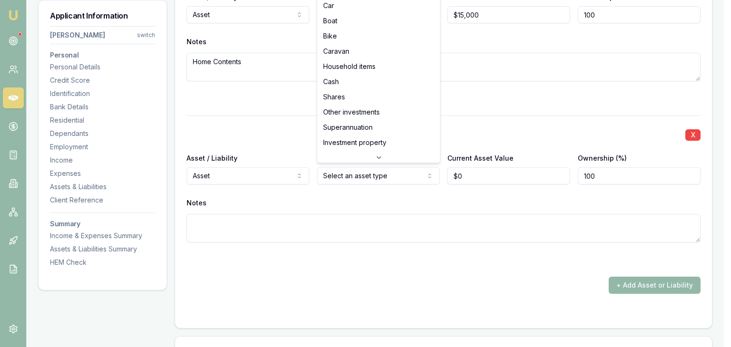
select select "CAR"
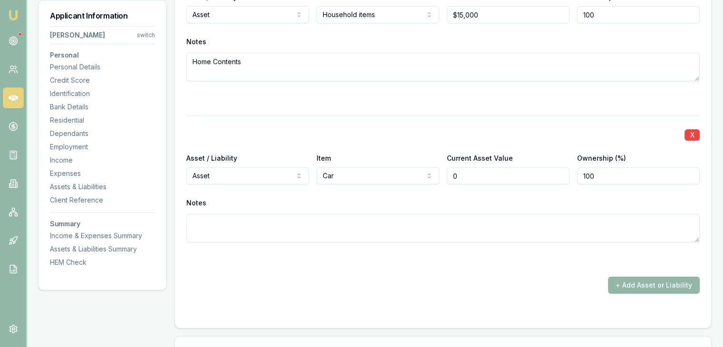
click at [474, 177] on input "0" at bounding box center [508, 175] width 123 height 17
type input "$6,000"
click at [631, 283] on button "+ Add Asset or Liability" at bounding box center [654, 285] width 92 height 17
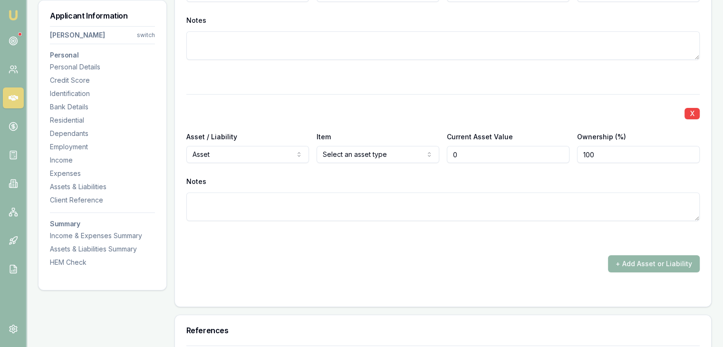
scroll to position [3411, 0]
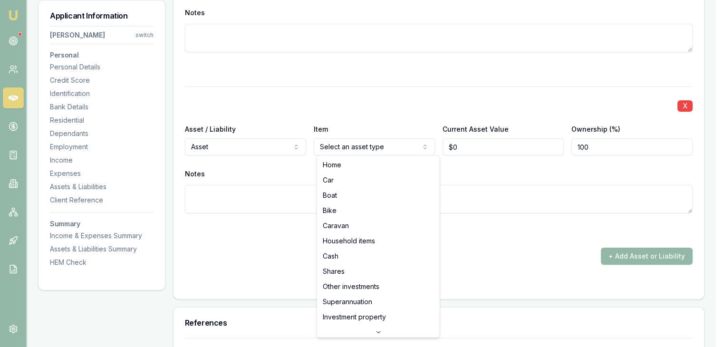
type input "$0"
select select "SUPERANNUATION"
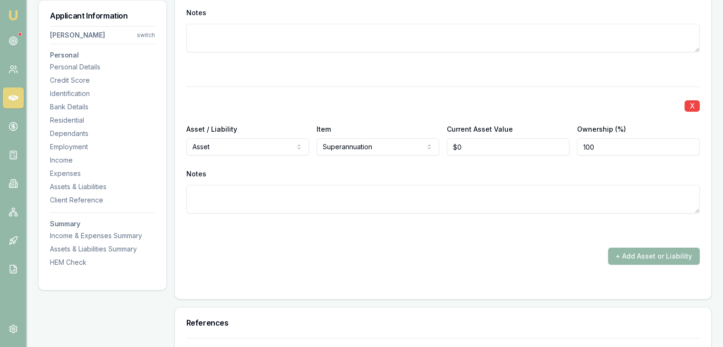
type input "0"
click at [481, 145] on input "0" at bounding box center [508, 146] width 123 height 17
click at [473, 149] on input "0" at bounding box center [508, 146] width 123 height 17
type input "$75,000"
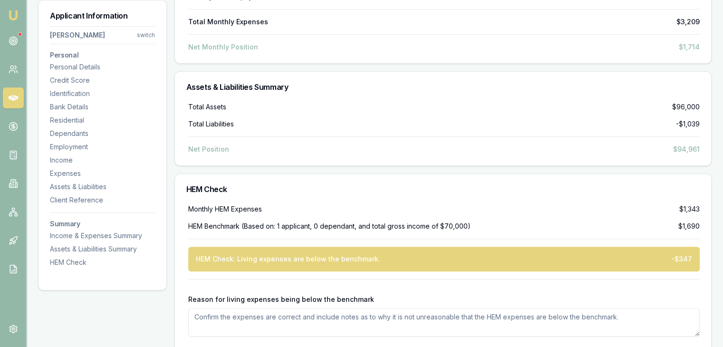
scroll to position [3962, 0]
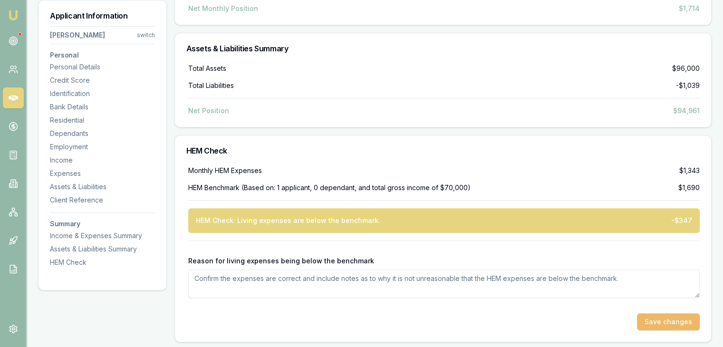
click at [662, 321] on button "Save changes" at bounding box center [668, 321] width 63 height 17
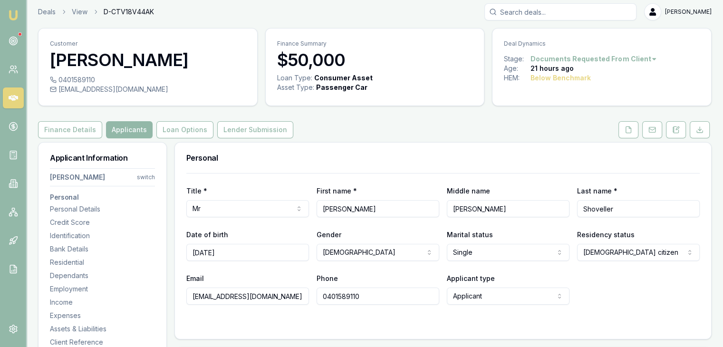
scroll to position [0, 0]
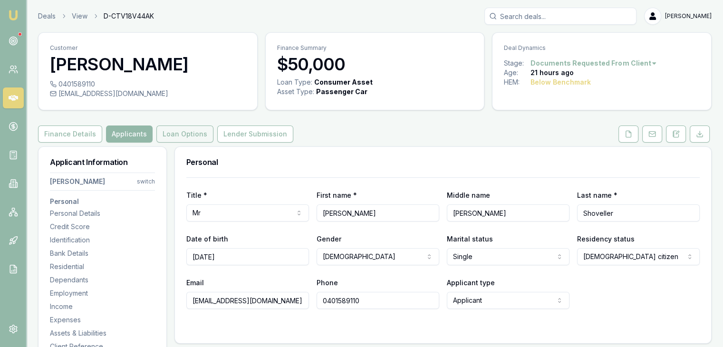
click at [181, 132] on button "Loan Options" at bounding box center [184, 134] width 57 height 17
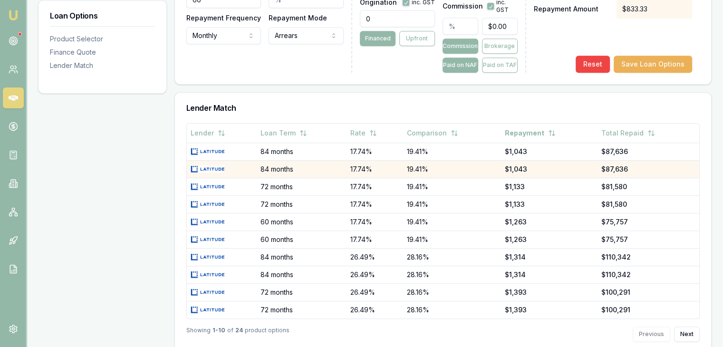
scroll to position [476, 0]
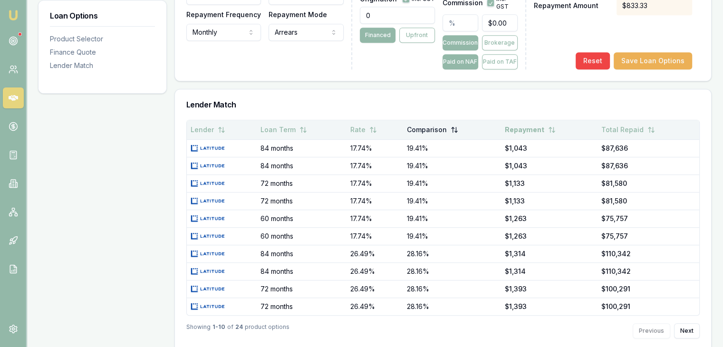
click at [436, 127] on button "Comparison" at bounding box center [432, 129] width 51 height 17
click at [436, 127] on button "Comparison" at bounding box center [434, 129] width 54 height 17
click at [449, 128] on button "Comparison" at bounding box center [434, 129] width 54 height 17
click at [449, 128] on button "Comparison" at bounding box center [434, 129] width 51 height 17
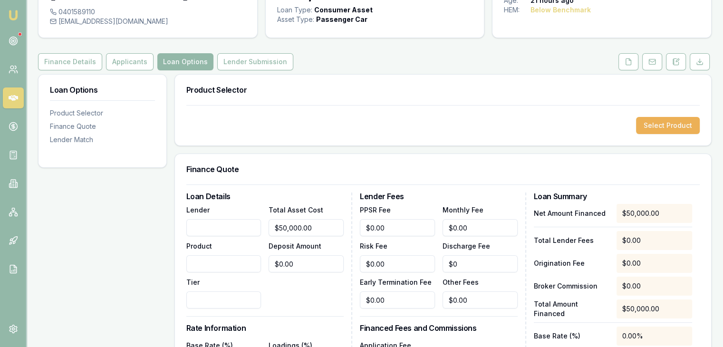
scroll to position [0, 0]
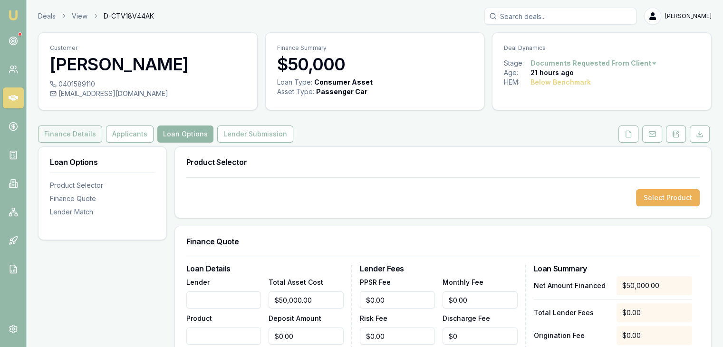
click at [69, 136] on button "Finance Details" at bounding box center [70, 134] width 64 height 17
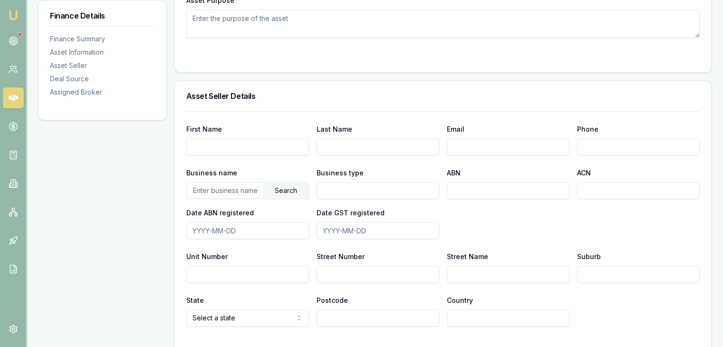
scroll to position [409, 0]
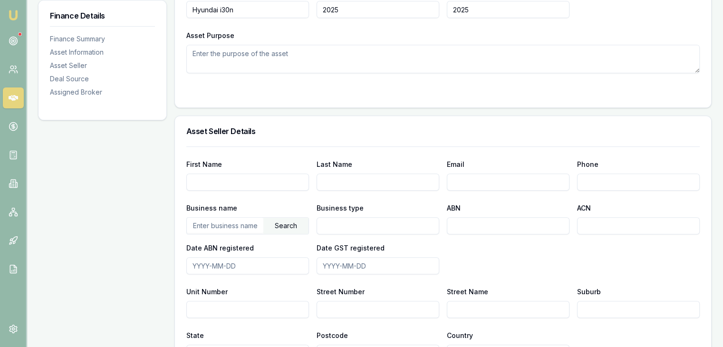
click at [205, 223] on input "text" at bounding box center [225, 225] width 77 height 15
click at [287, 225] on div "Search" at bounding box center [286, 226] width 45 height 16
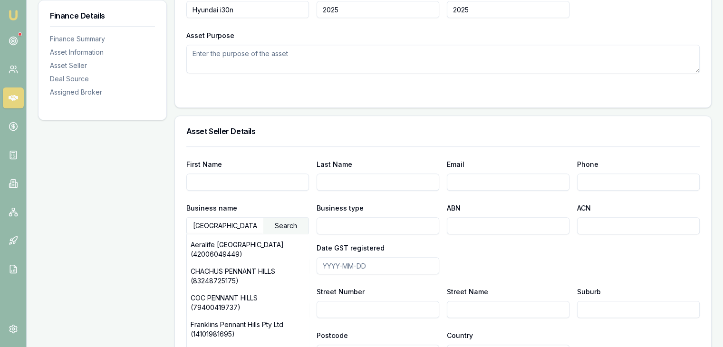
scroll to position [0, 0]
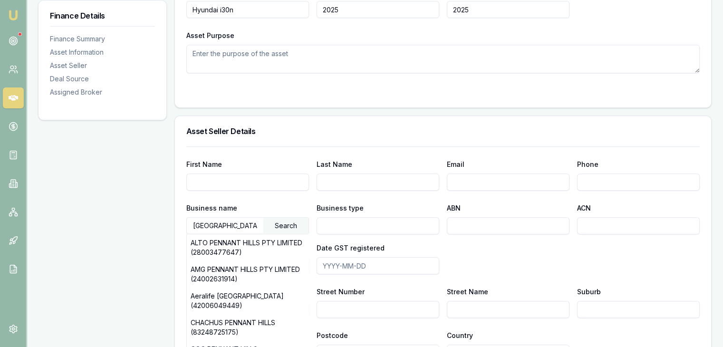
click at [433, 255] on div "Date GST registered" at bounding box center [378, 258] width 123 height 32
click at [239, 223] on input "Pennant Hills" at bounding box center [225, 225] width 77 height 15
click at [285, 227] on div "Search" at bounding box center [286, 226] width 45 height 16
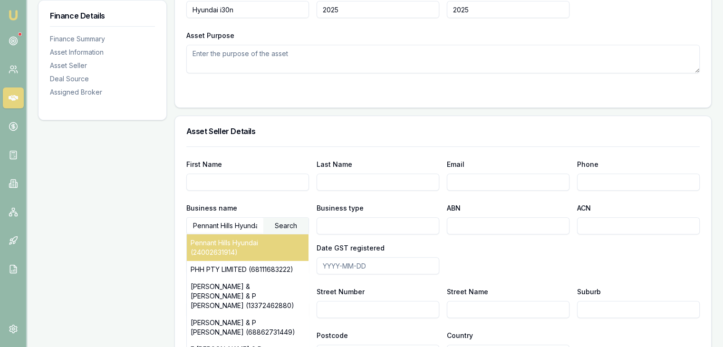
click at [224, 248] on div "Pennant Hills Hyundai (24002631914)" at bounding box center [248, 247] width 122 height 27
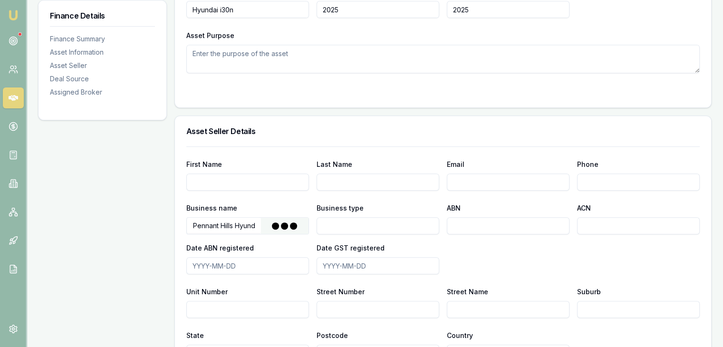
type input "CKD AUTOMOTIVE PTY LTD"
type input "Australian Private Company"
type input "24002631914"
type input "002631914"
type input "2000-02-21"
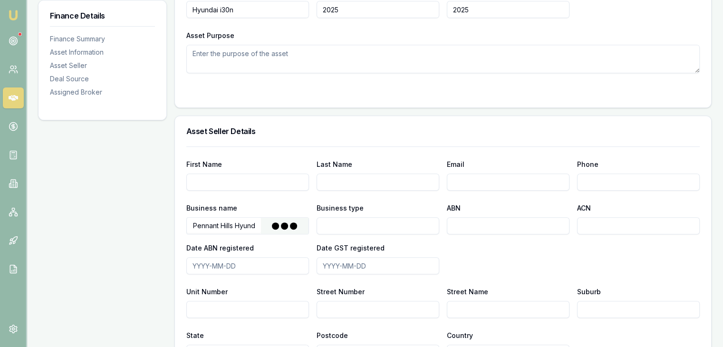
type input "2000-07-01"
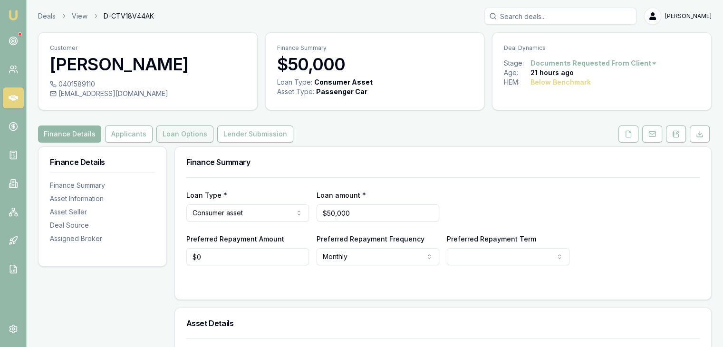
click at [176, 136] on button "Loan Options" at bounding box center [184, 134] width 57 height 17
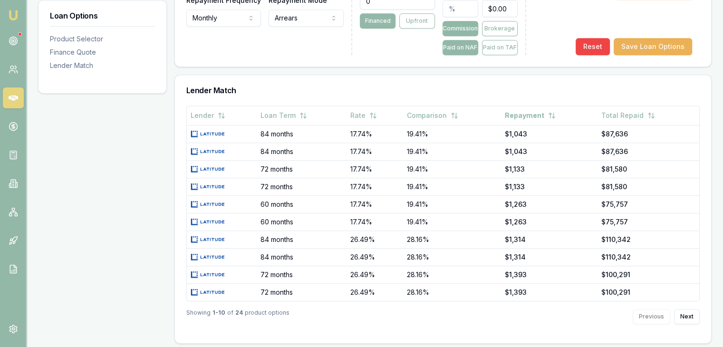
scroll to position [492, 0]
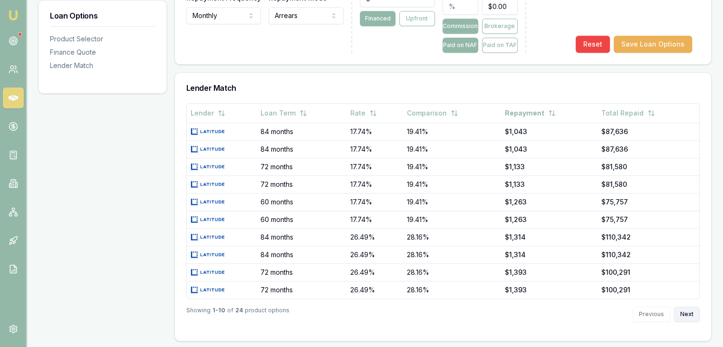
click at [691, 313] on button "Next" at bounding box center [687, 314] width 26 height 15
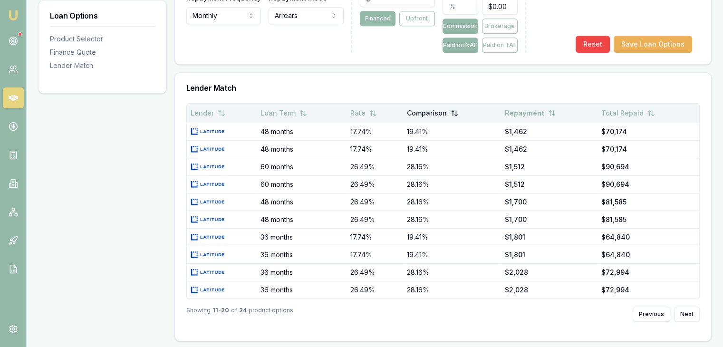
click at [430, 113] on button "Comparison" at bounding box center [432, 113] width 51 height 17
click at [429, 112] on button "Comparison" at bounding box center [434, 113] width 54 height 17
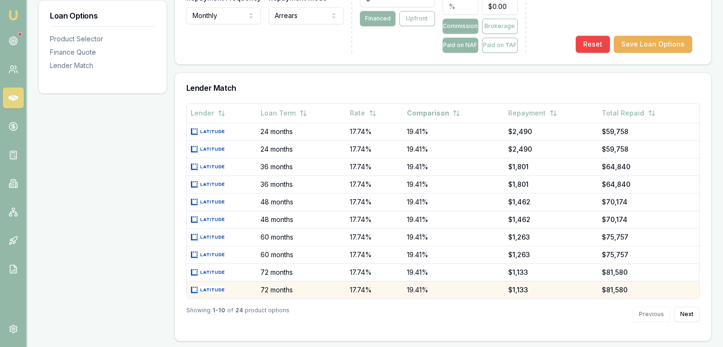
click at [212, 288] on img at bounding box center [208, 290] width 35 height 8
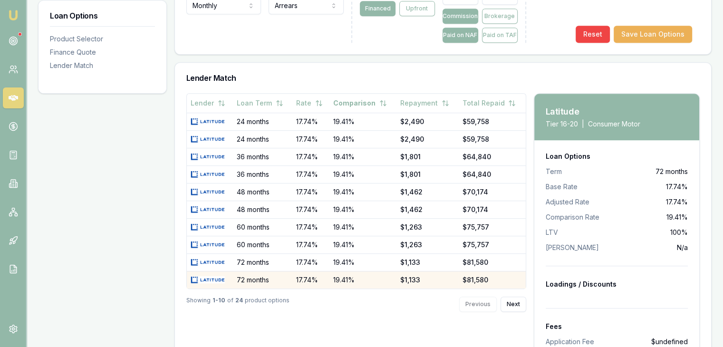
scroll to position [557, 0]
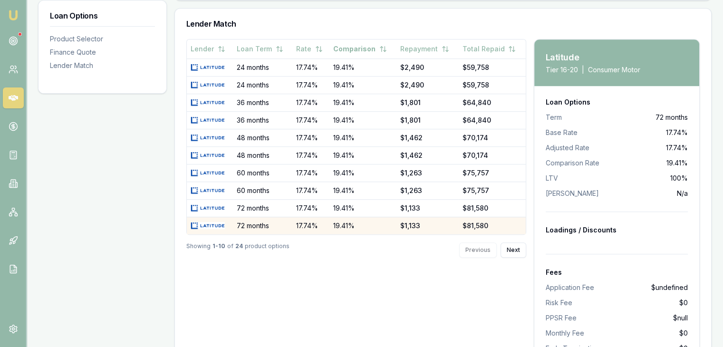
click at [328, 222] on td "17.74%" at bounding box center [312, 226] width 38 height 18
click at [329, 223] on td "17.74%" at bounding box center [312, 226] width 38 height 18
click at [351, 223] on td "19.41%" at bounding box center [363, 226] width 67 height 18
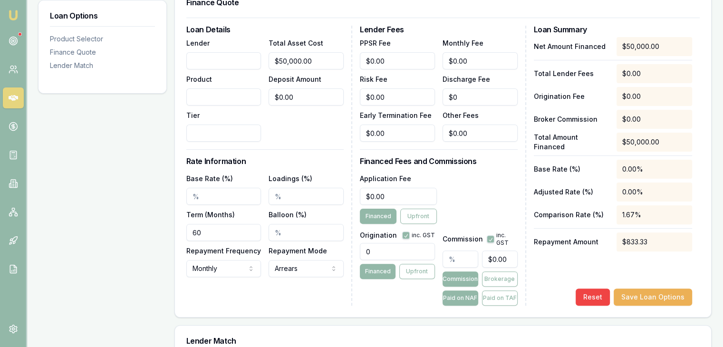
scroll to position [224, 0]
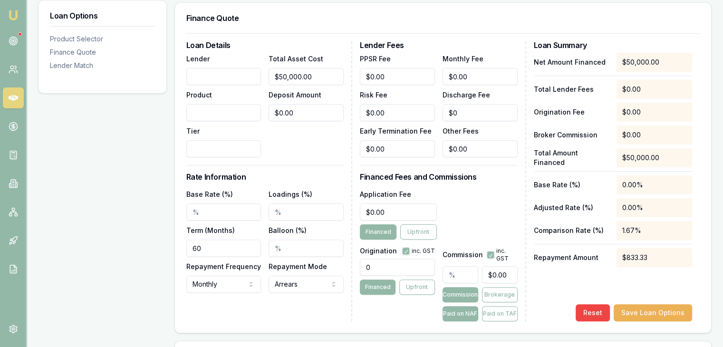
click at [211, 206] on input "Base Rate (%)" at bounding box center [223, 212] width 75 height 17
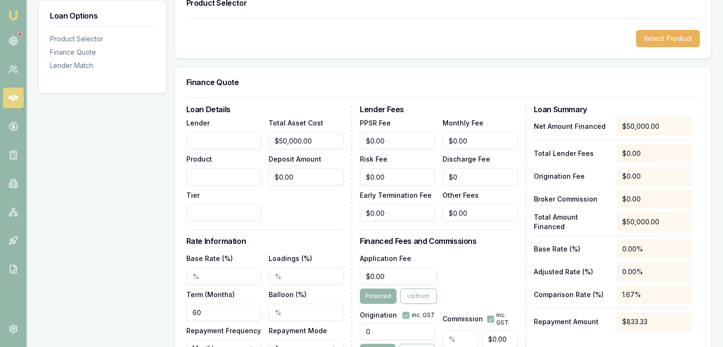
scroll to position [176, 0]
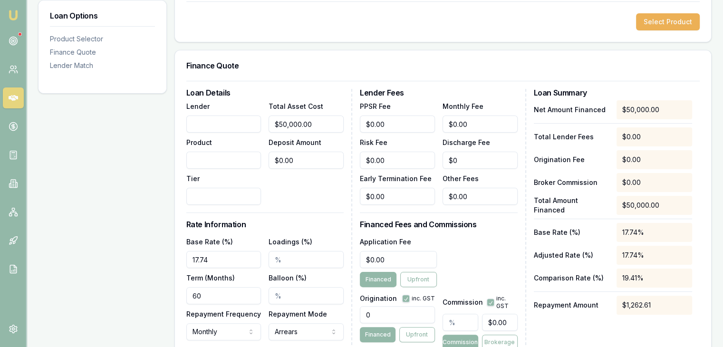
type input "17.74%"
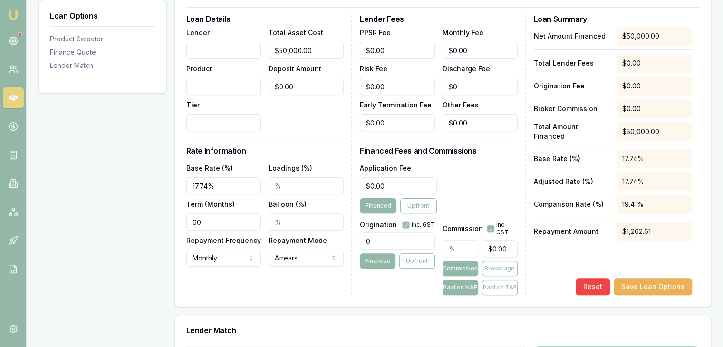
scroll to position [271, 0]
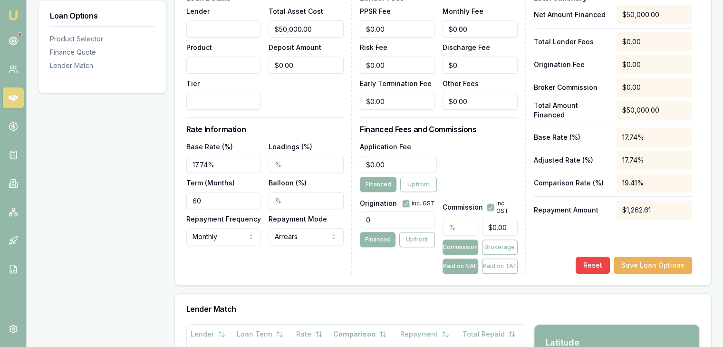
click at [372, 220] on input "0" at bounding box center [397, 219] width 75 height 17
type input "995.00"
click at [651, 264] on button "Save Loan Options" at bounding box center [653, 265] width 78 height 17
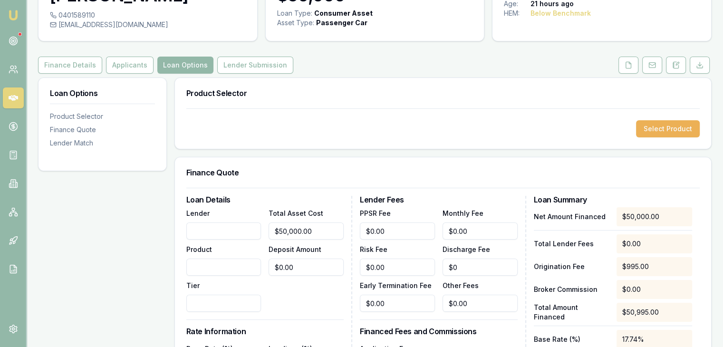
scroll to position [0, 0]
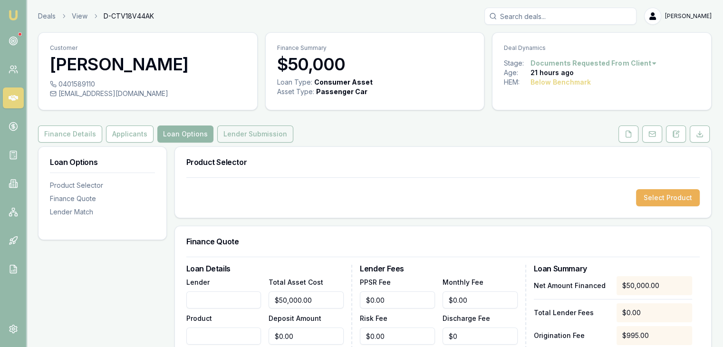
click at [227, 135] on button "Lender Submission" at bounding box center [255, 134] width 76 height 17
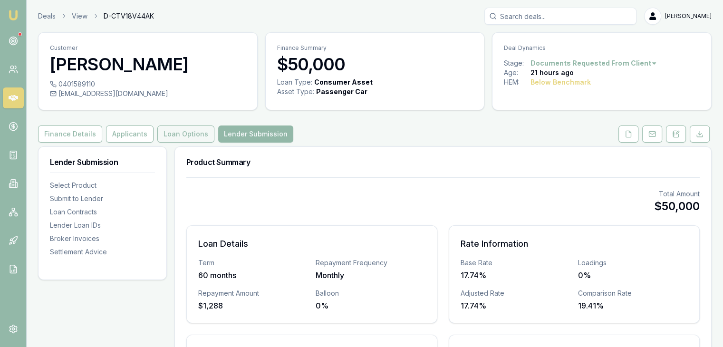
click at [172, 136] on button "Loan Options" at bounding box center [185, 134] width 57 height 17
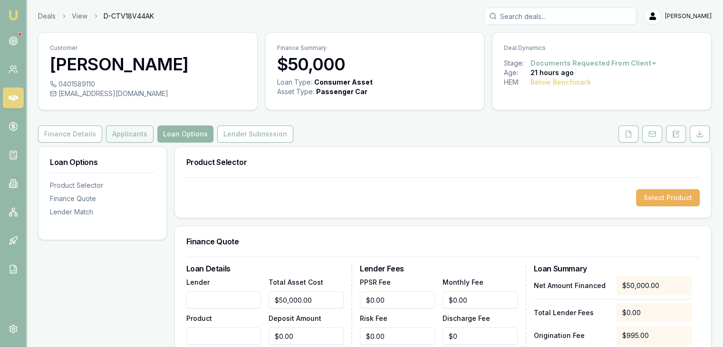
click at [122, 136] on button "Applicants" at bounding box center [130, 134] width 48 height 17
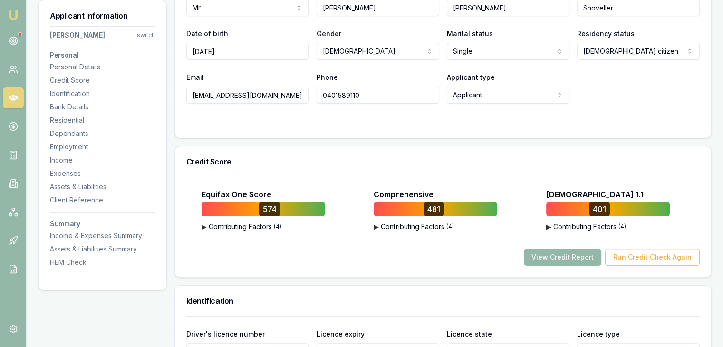
scroll to position [238, 0]
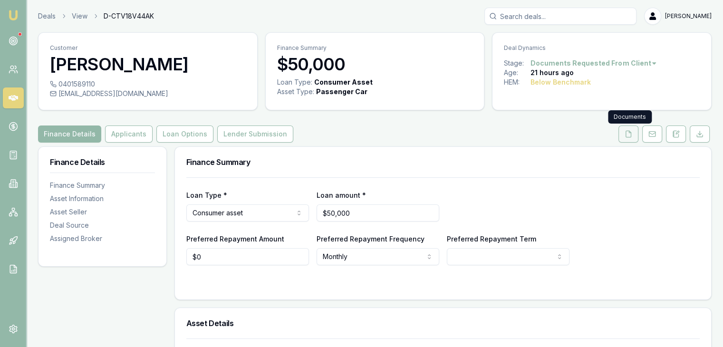
click at [629, 133] on icon at bounding box center [629, 134] width 8 height 8
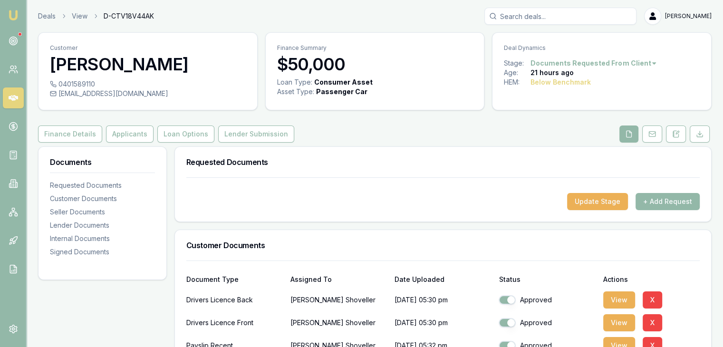
scroll to position [190, 0]
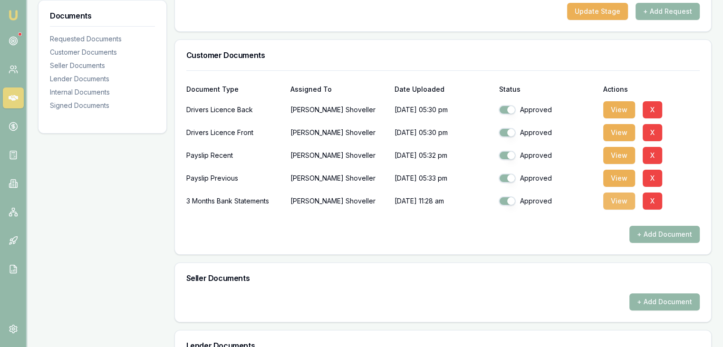
click at [613, 201] on button "View" at bounding box center [620, 201] width 32 height 17
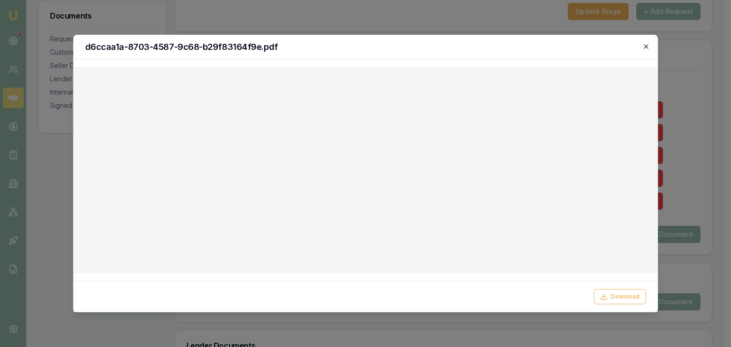
click at [645, 47] on icon "button" at bounding box center [646, 46] width 4 height 4
